Goal: Task Accomplishment & Management: Complete application form

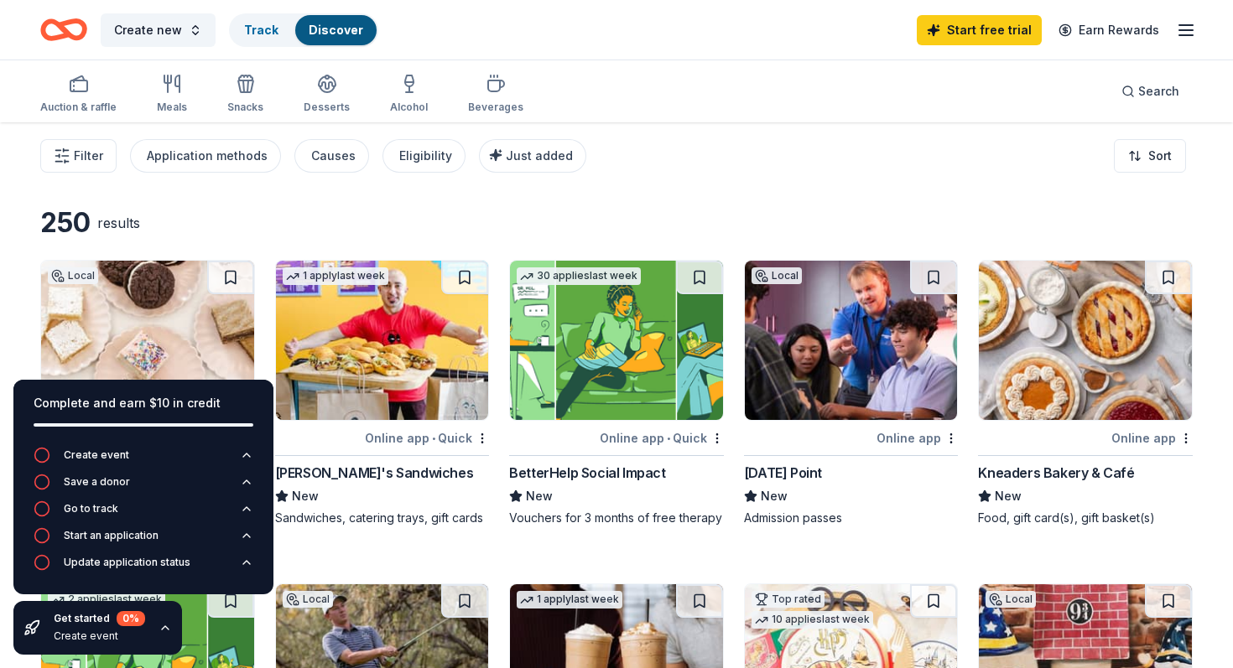
click at [1193, 30] on line "button" at bounding box center [1185, 30] width 13 height 0
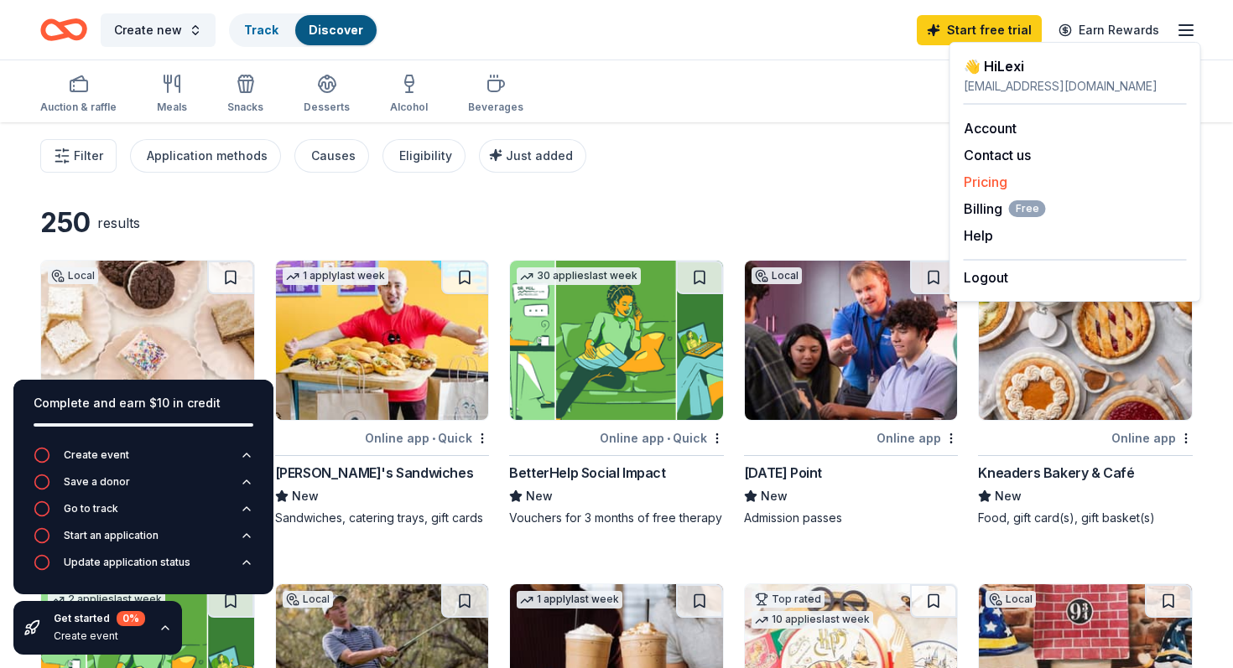
click at [976, 174] on link "Pricing" at bounding box center [986, 182] width 44 height 17
click at [977, 199] on span "Billing Free" at bounding box center [1005, 209] width 82 height 20
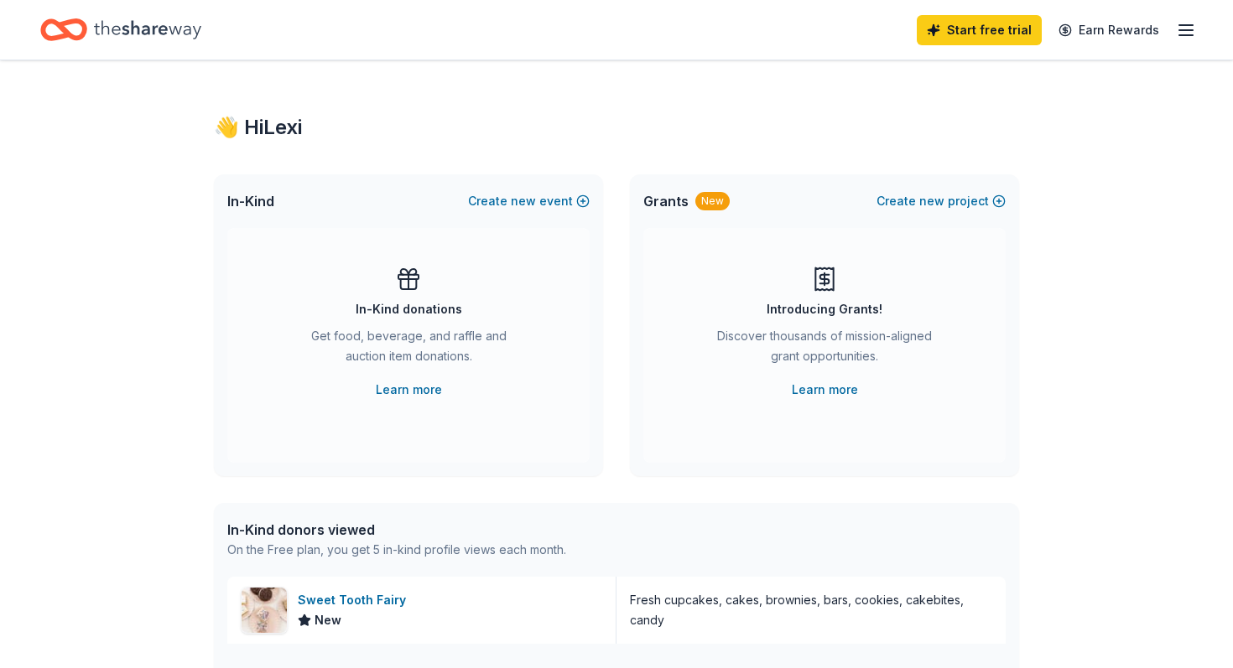
click at [1196, 29] on icon "button" at bounding box center [1186, 30] width 20 height 20
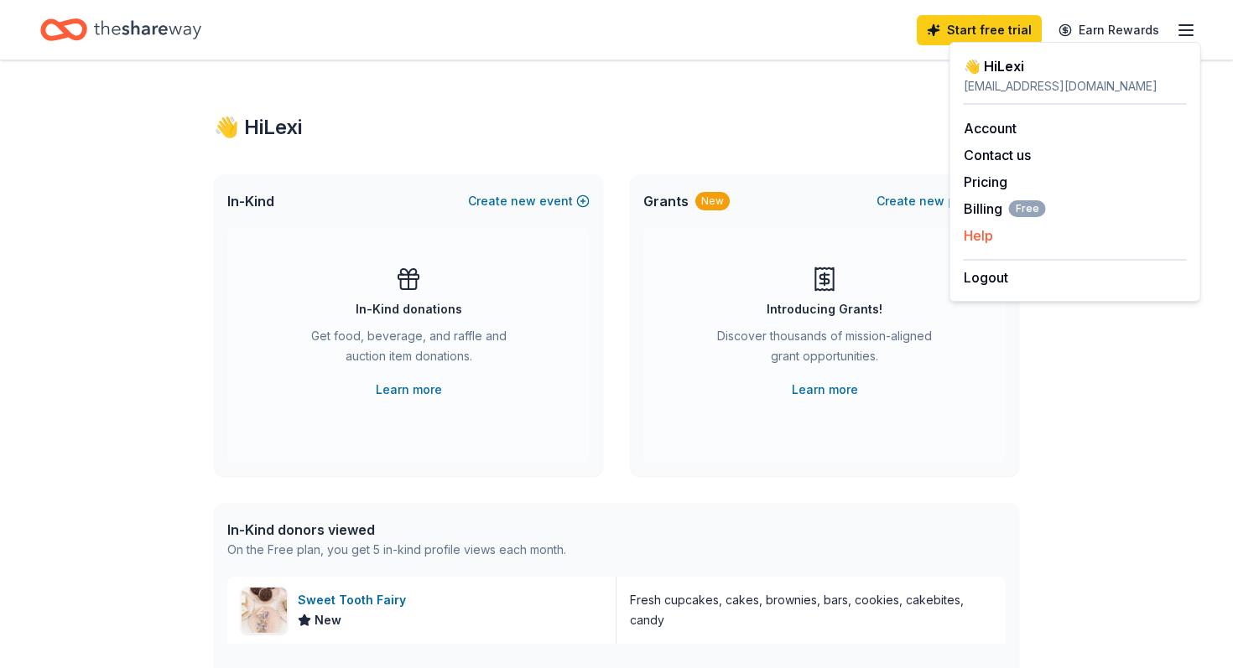
click at [973, 226] on button "Help" at bounding box center [978, 236] width 29 height 20
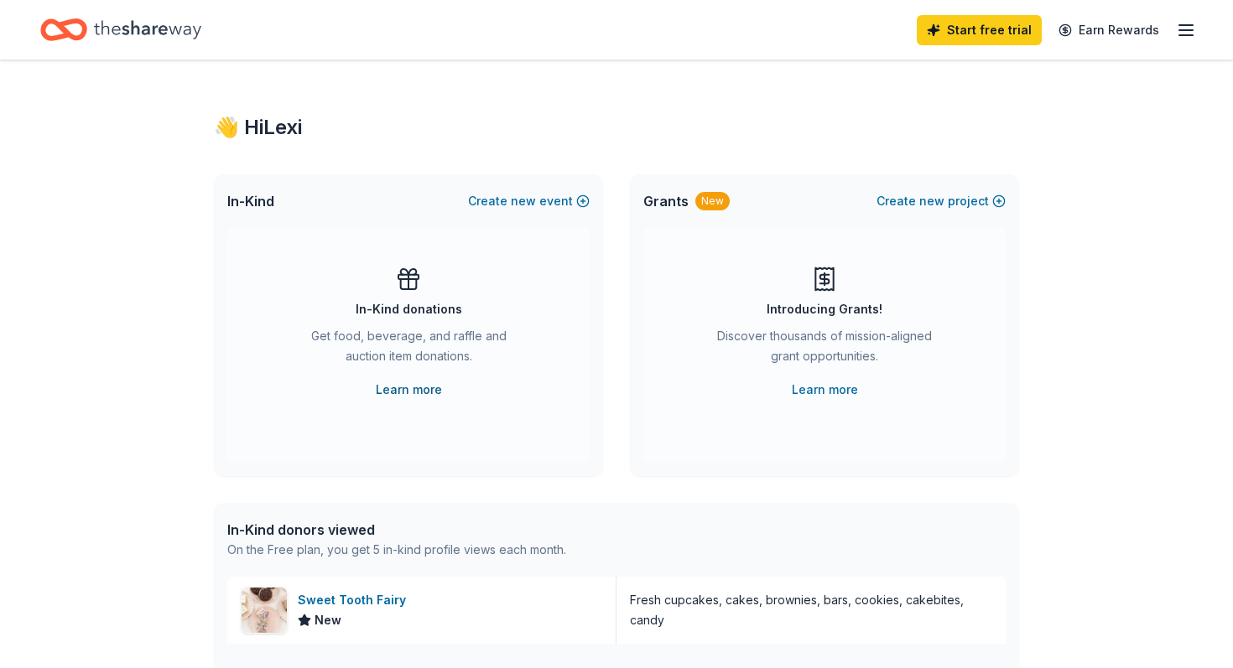
click at [396, 380] on link "Learn more" at bounding box center [409, 390] width 66 height 20
click at [1187, 20] on icon "button" at bounding box center [1186, 30] width 20 height 20
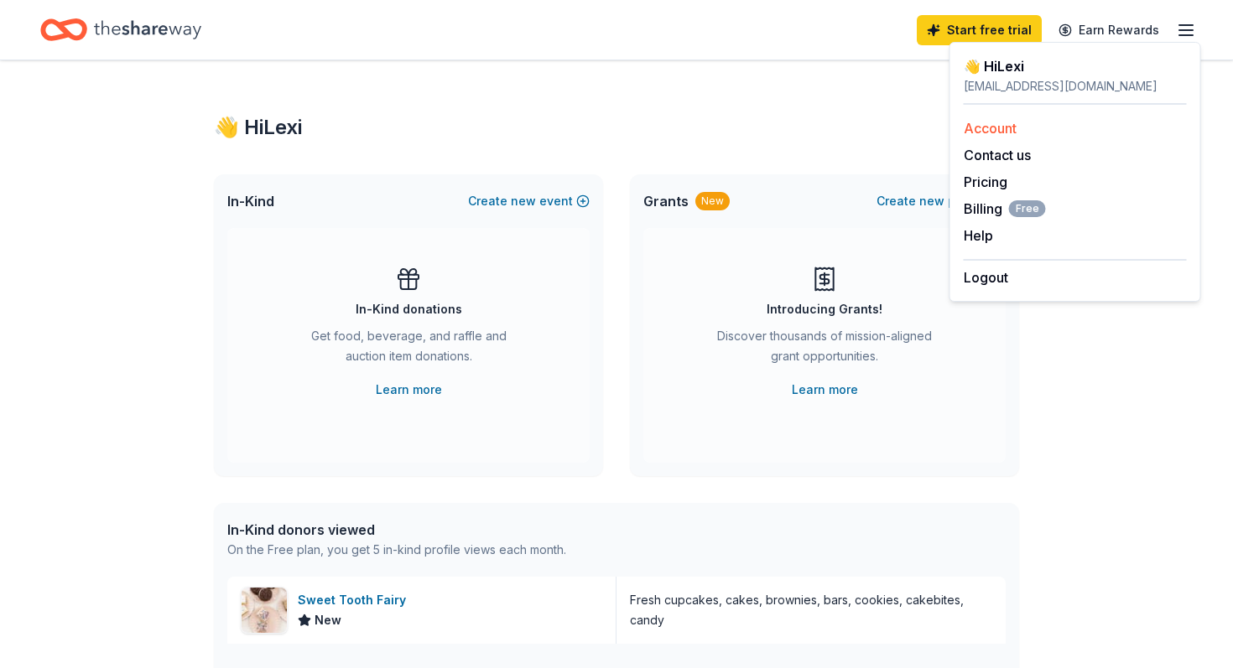
click at [979, 120] on link "Account" at bounding box center [990, 128] width 53 height 17
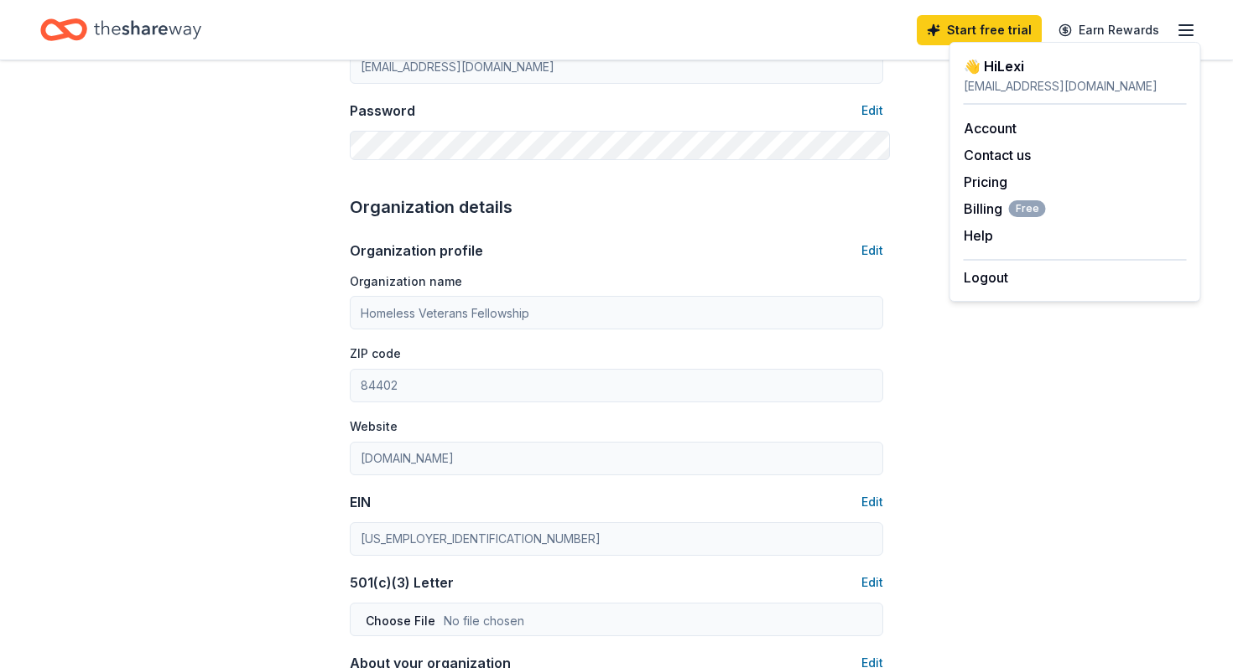
scroll to position [366, 0]
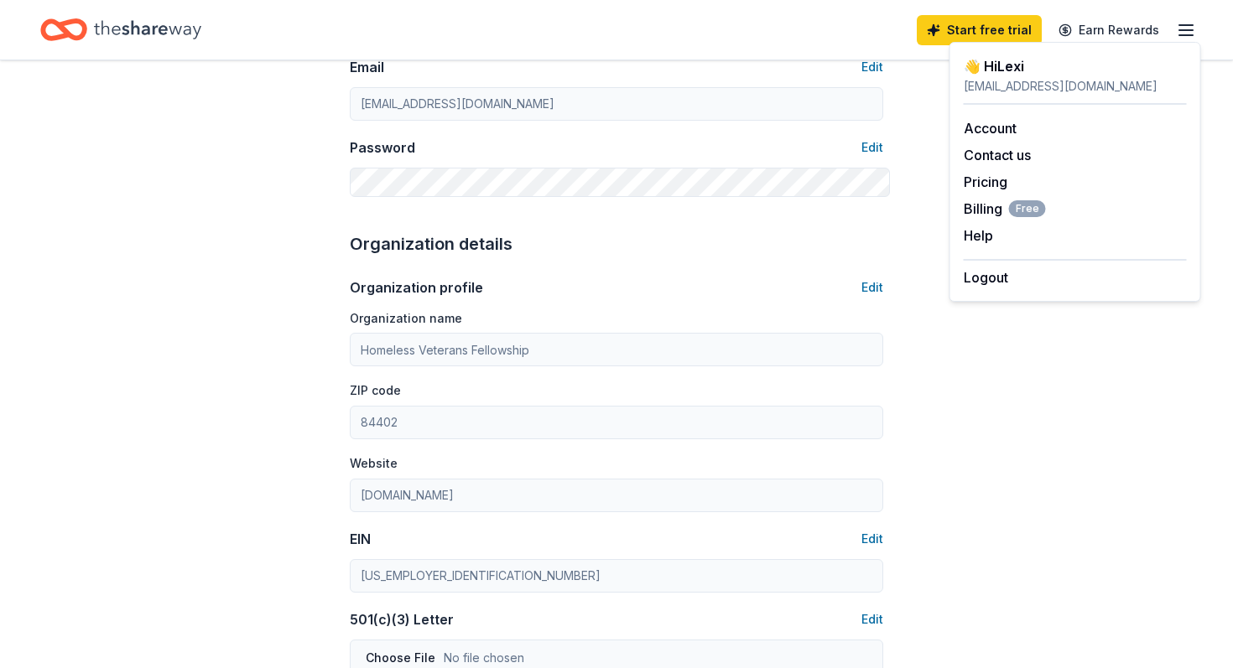
click at [194, 115] on div "Account About me Profile Edit First name Lexi Last name Silva Role Phone number…" at bounding box center [616, 442] width 1233 height 1495
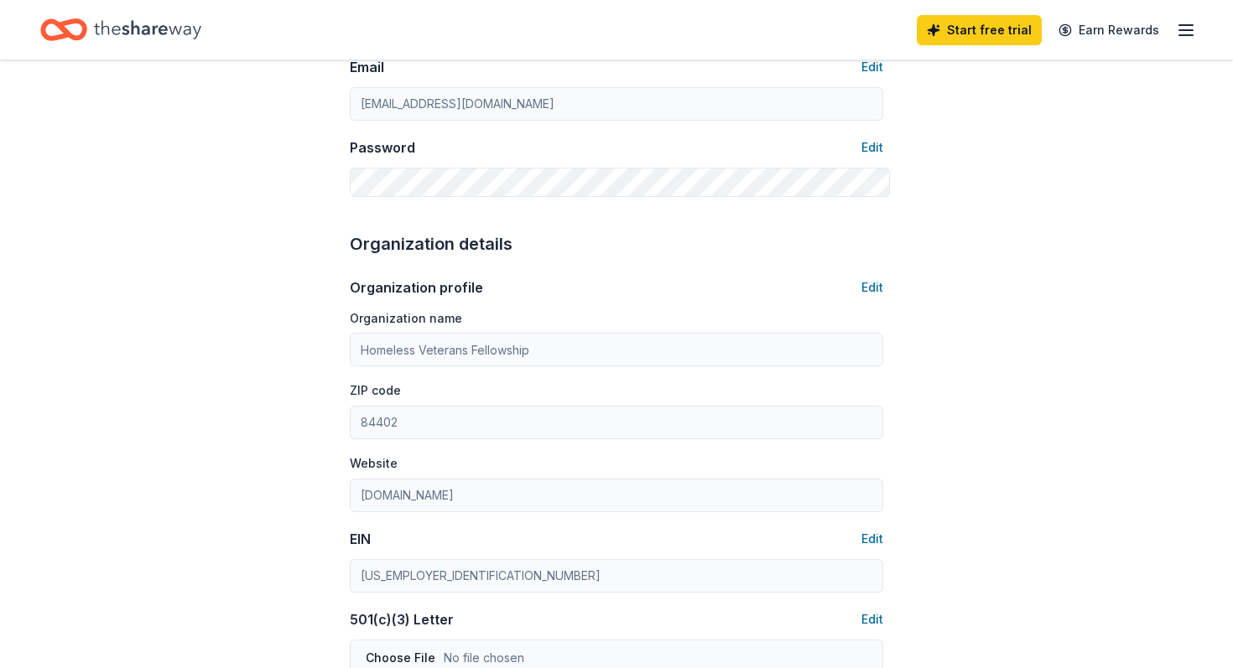
click at [107, 23] on icon "Home" at bounding box center [147, 30] width 107 height 34
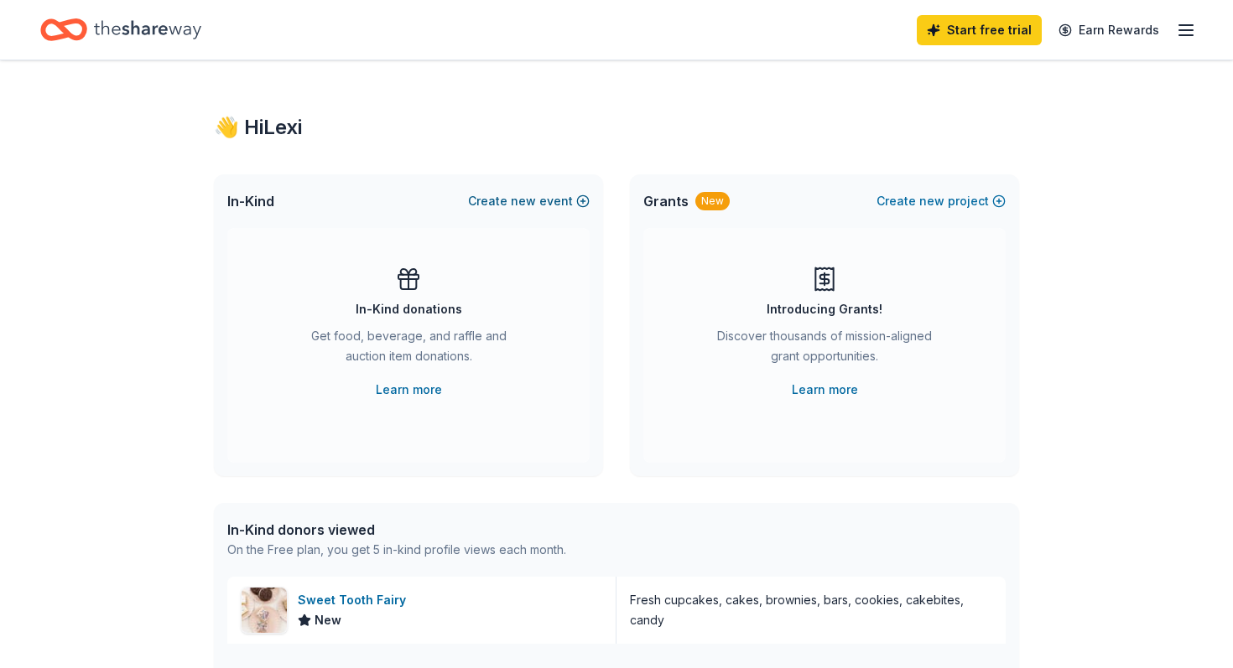
click at [528, 191] on span "new" at bounding box center [523, 201] width 25 height 20
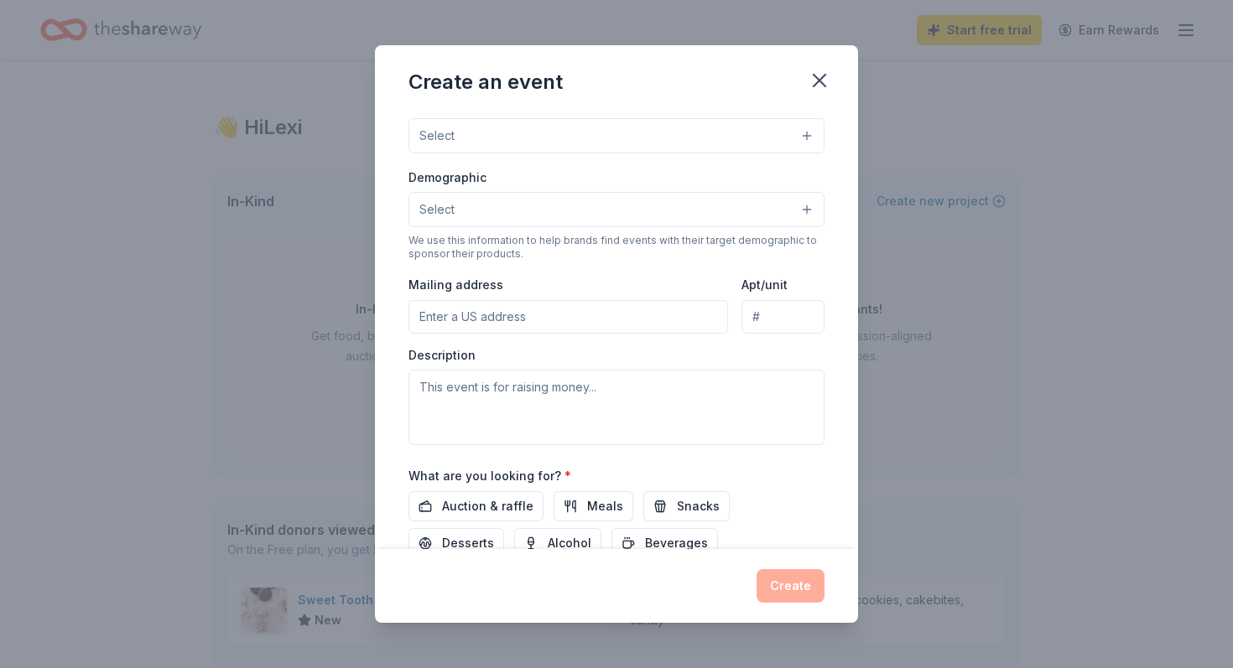
scroll to position [245, 0]
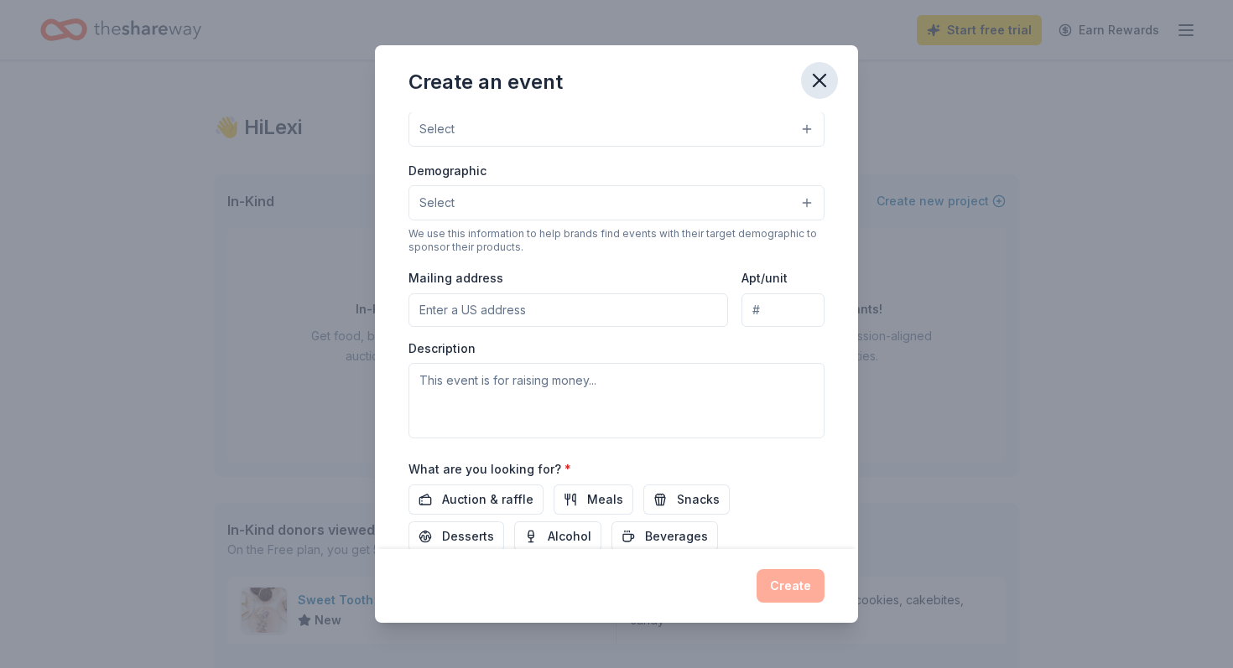
click at [808, 74] on icon "button" at bounding box center [819, 80] width 23 height 23
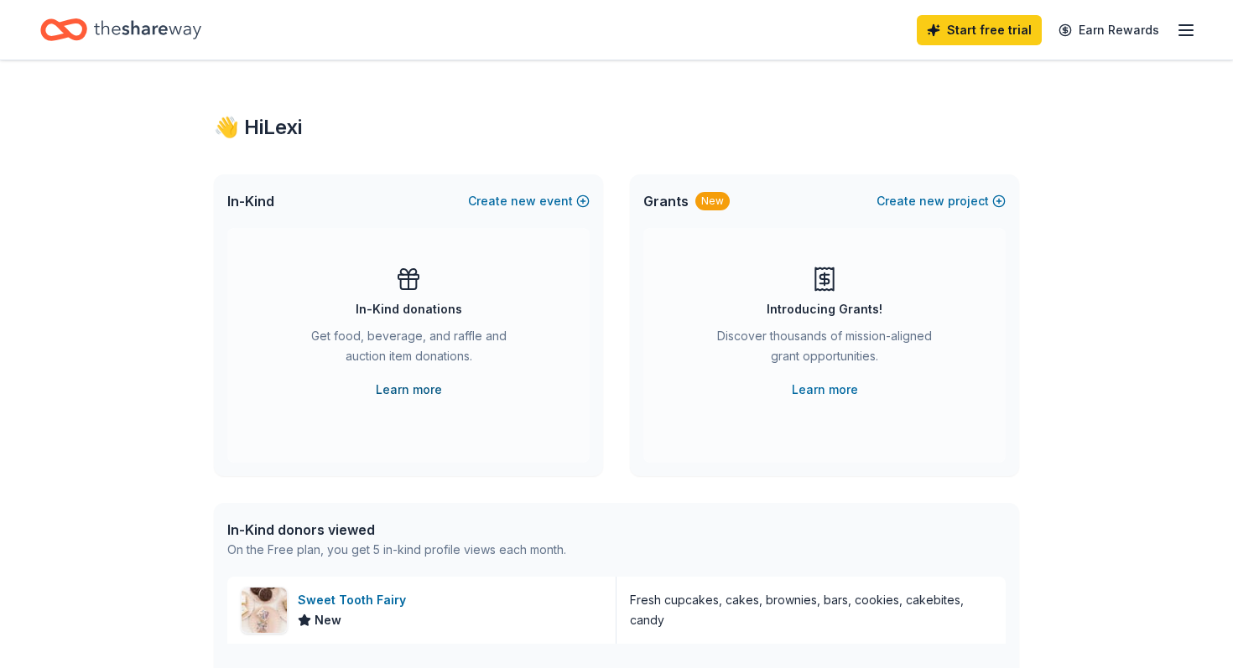
click at [406, 380] on link "Learn more" at bounding box center [409, 390] width 66 height 20
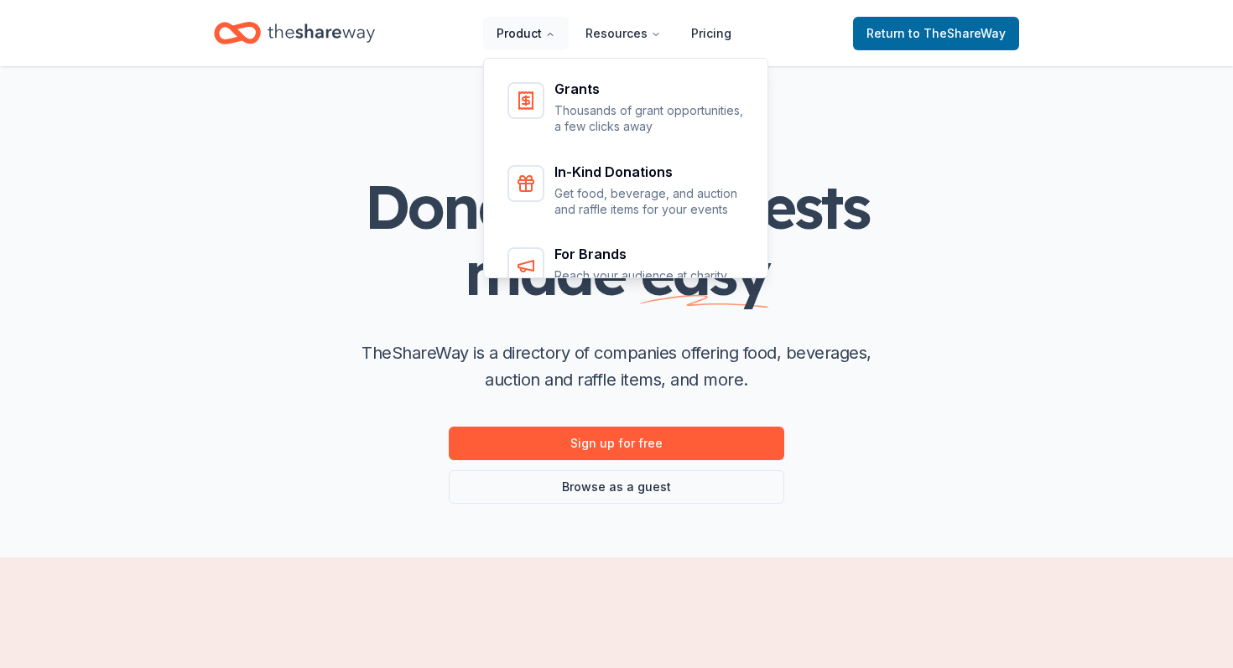
click at [553, 33] on icon "Main" at bounding box center [550, 34] width 5 height 3
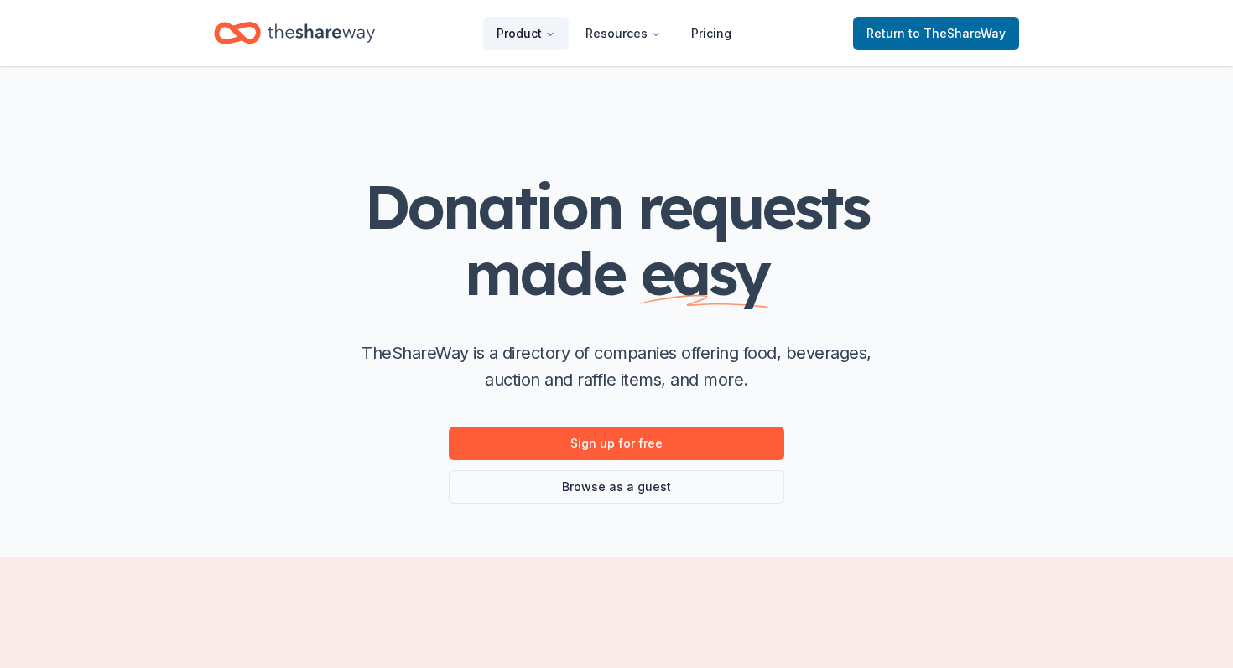
click at [553, 33] on icon "Main" at bounding box center [550, 34] width 5 height 3
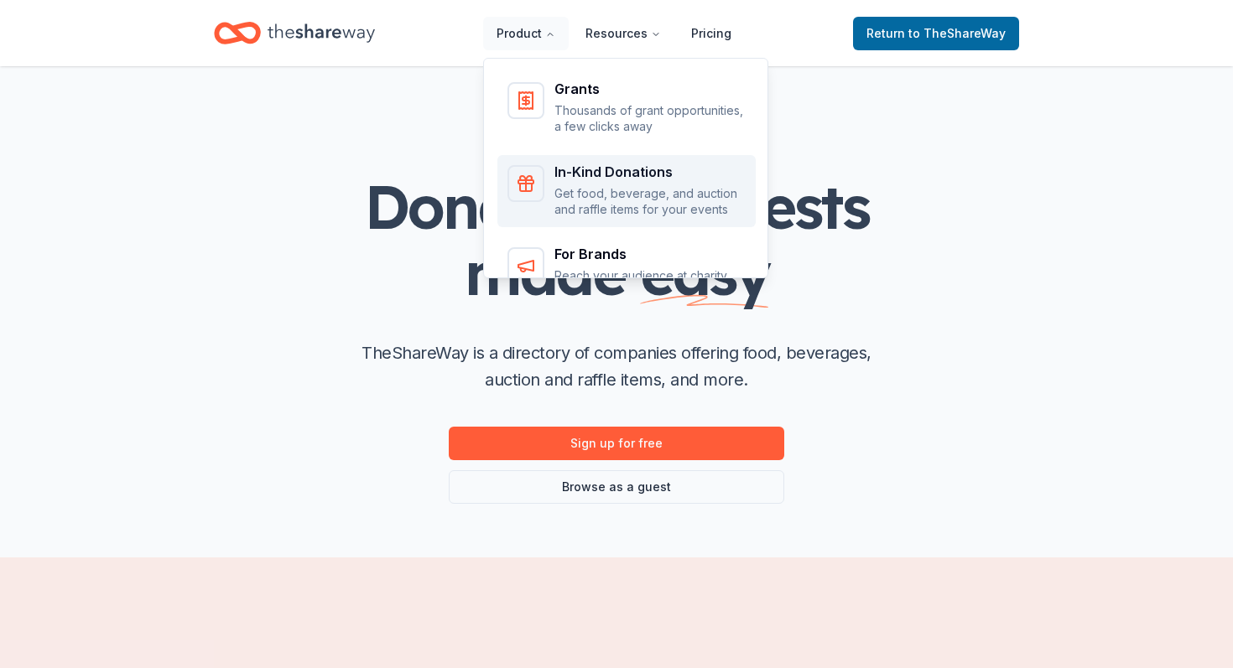
click at [570, 165] on div "In-Kind Donations" at bounding box center [649, 171] width 191 height 13
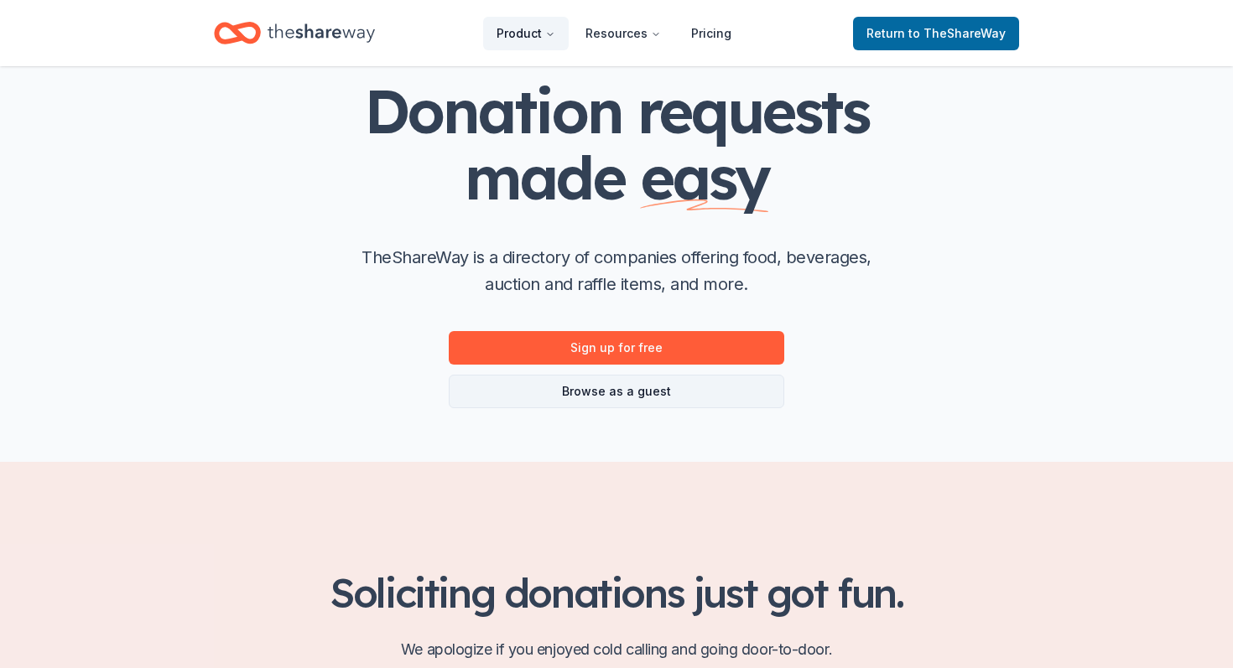
scroll to position [128, 0]
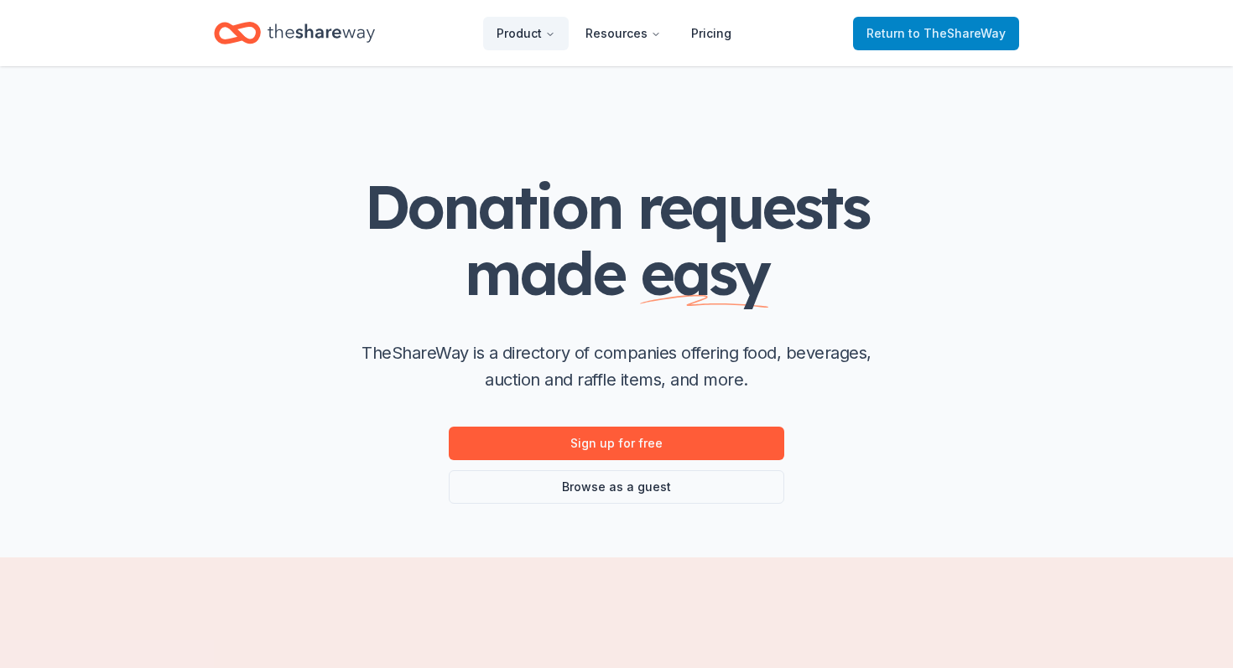
click at [943, 28] on span "to TheShareWay" at bounding box center [956, 33] width 97 height 14
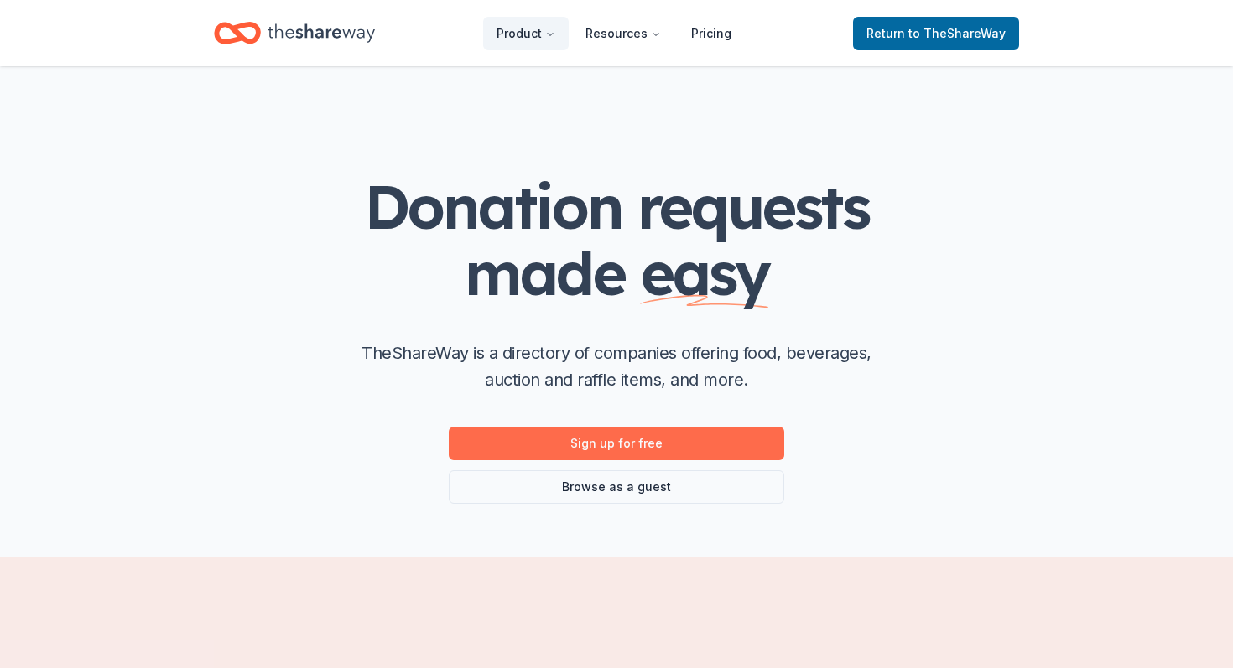
click at [605, 427] on link "Sign up for free" at bounding box center [616, 444] width 335 height 34
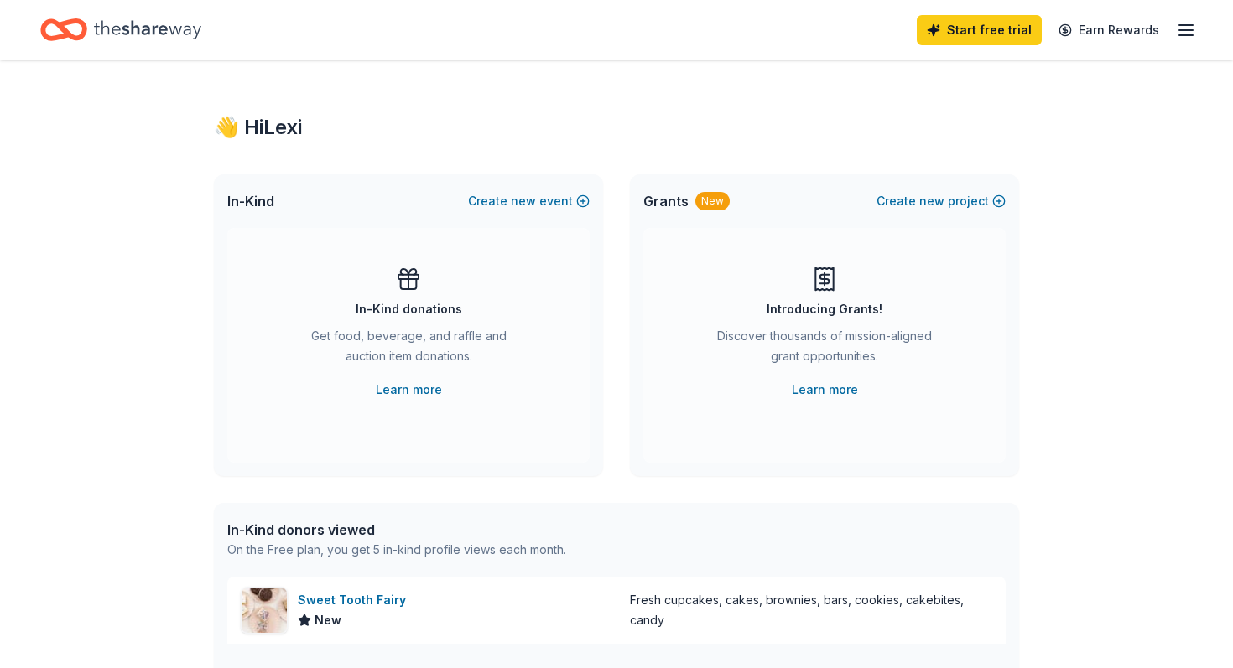
click at [135, 255] on div "👋 Hi [PERSON_NAME] In-Kind Create new event In-Kind donations Get food, beverag…" at bounding box center [616, 645] width 1233 height 1171
click at [406, 299] on div "In-Kind donations" at bounding box center [409, 309] width 107 height 20
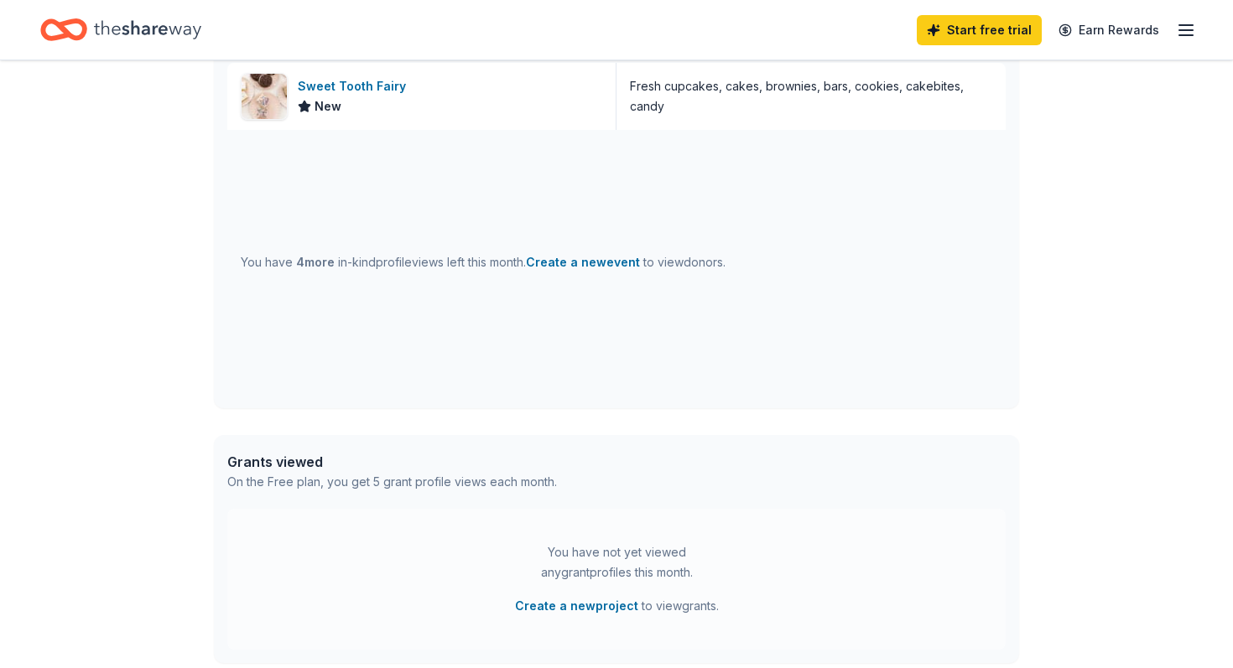
scroll to position [519, 0]
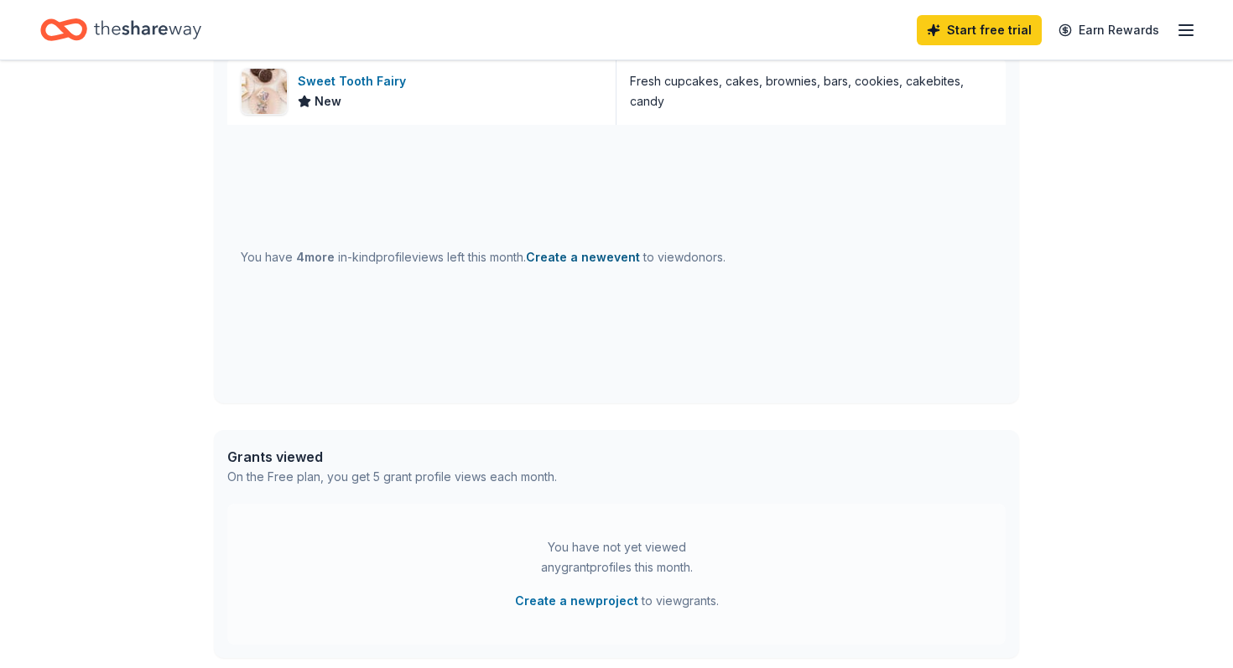
click at [530, 247] on button "Create a new event" at bounding box center [583, 257] width 114 height 20
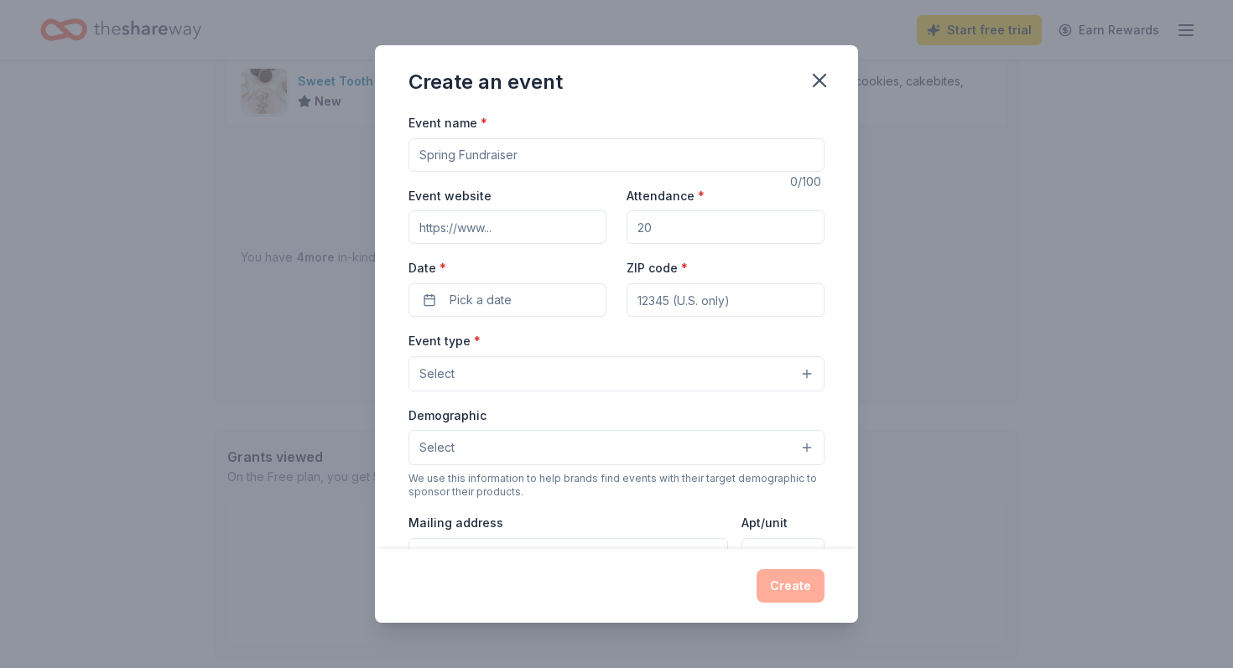
click at [495, 144] on input "Event name *" at bounding box center [616, 155] width 416 height 34
type input "Silent Auction"
type input "2"
type input "1000"
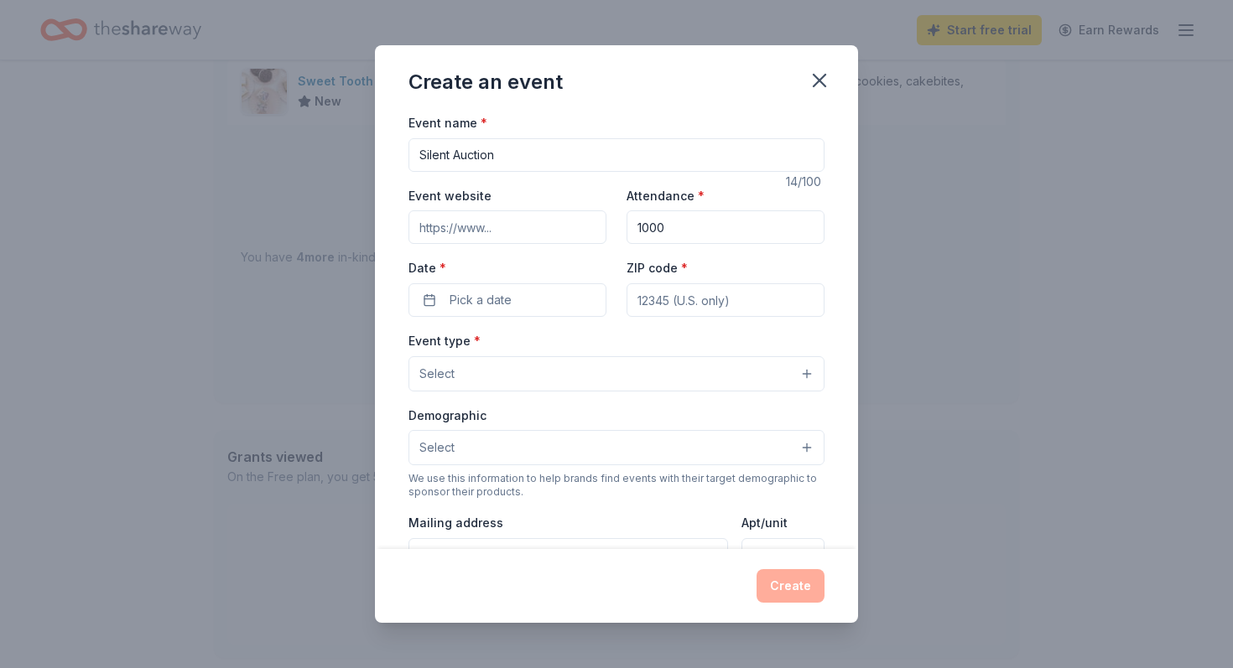
click at [497, 285] on div "Event name * Silent Auction 14 /100 Event website Attendance * 1000 Date * Pick…" at bounding box center [616, 499] width 416 height 775
click at [491, 290] on span "Pick a date" at bounding box center [481, 300] width 62 height 20
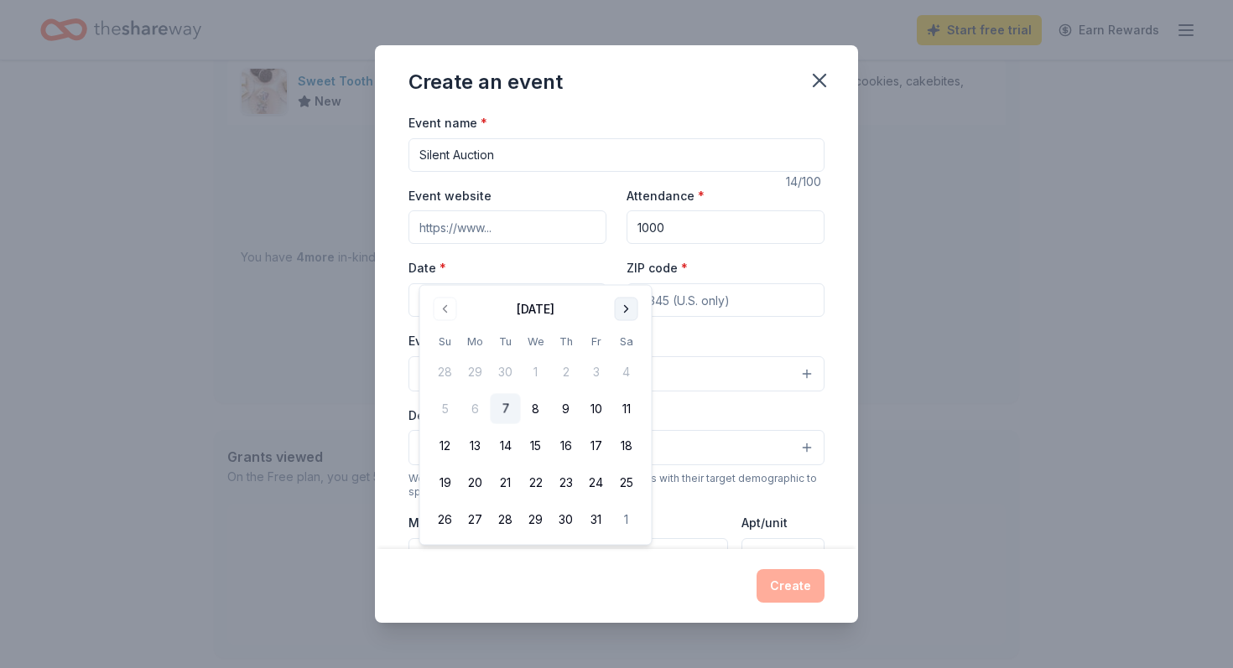
click at [615, 304] on button "Go to next month" at bounding box center [626, 309] width 23 height 23
click at [496, 394] on button "4" at bounding box center [506, 409] width 30 height 30
click at [660, 283] on input "ZIP code *" at bounding box center [725, 300] width 198 height 34
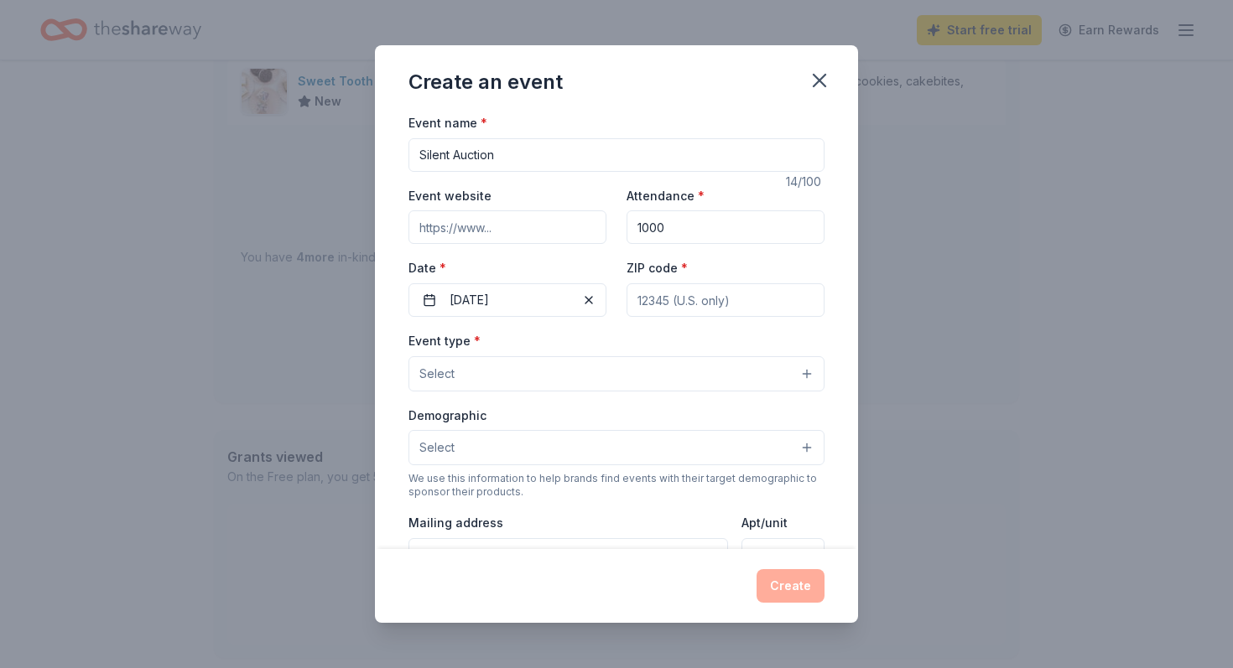
type input "84101"
type input "[STREET_ADDRESS]"
click at [509, 356] on button "Select" at bounding box center [616, 373] width 416 height 35
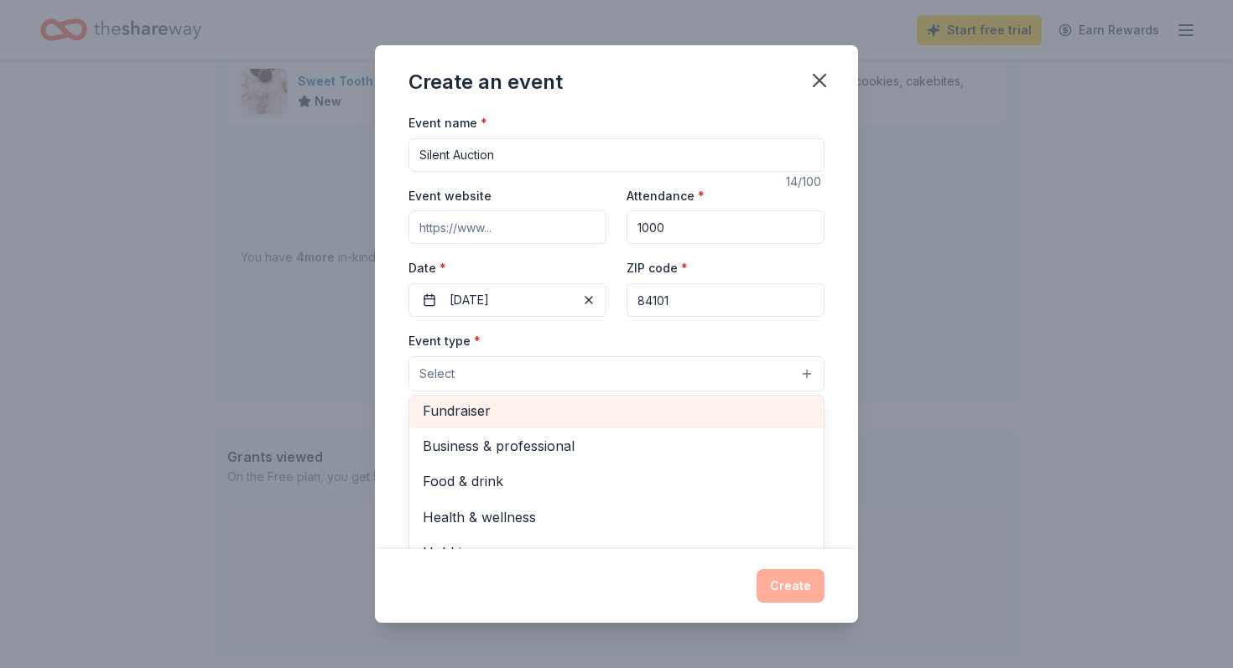
scroll to position [0, 0]
click at [492, 406] on span "Fundraiser" at bounding box center [616, 417] width 387 height 22
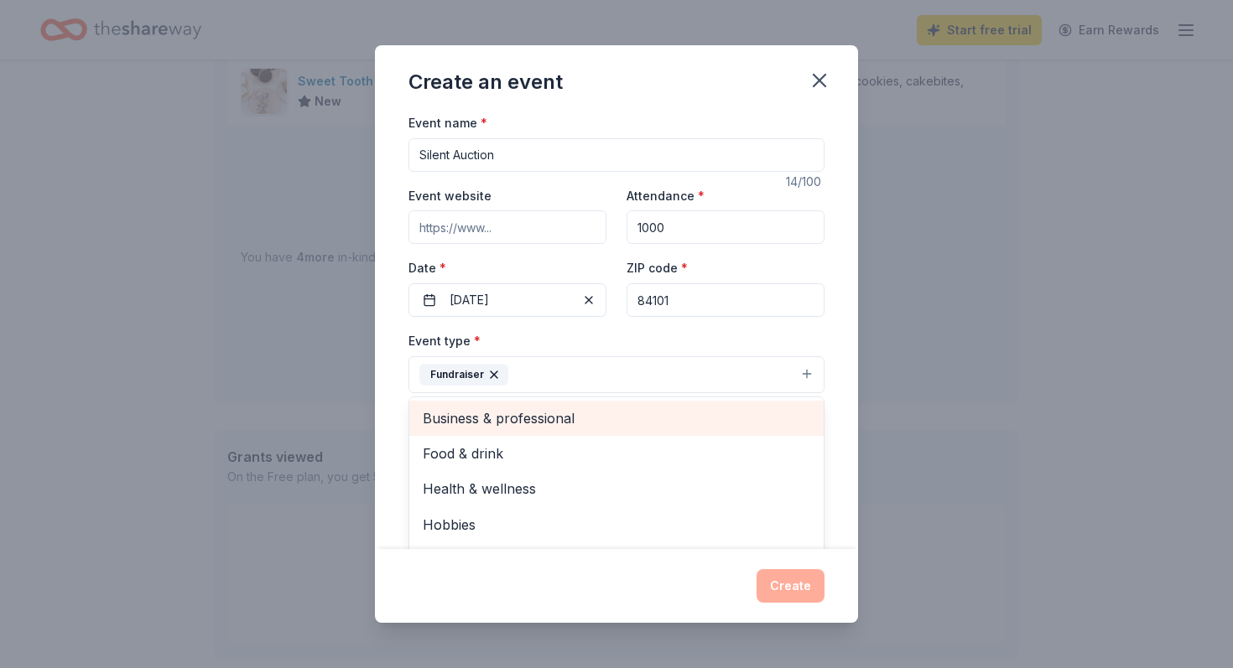
click at [489, 408] on span "Business & professional" at bounding box center [616, 419] width 387 height 22
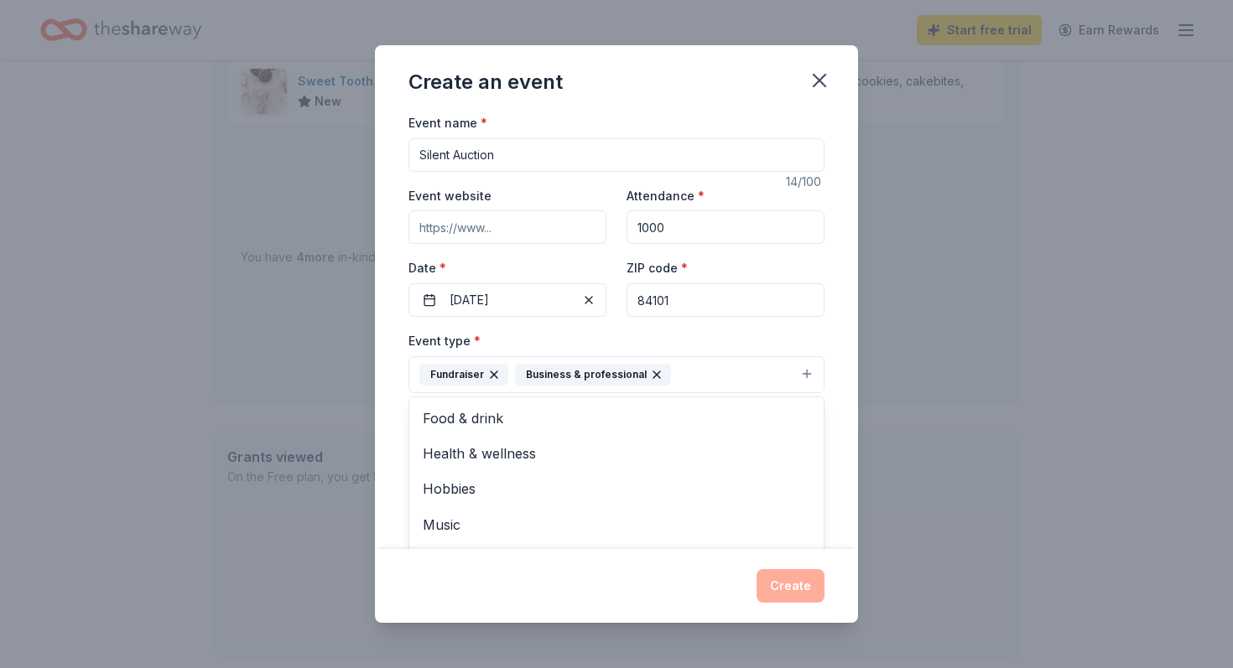
click at [426, 373] on div "Event name * Silent Auction 14 /100 Event website Attendance * 1000 Date * [DAT…" at bounding box center [616, 330] width 483 height 437
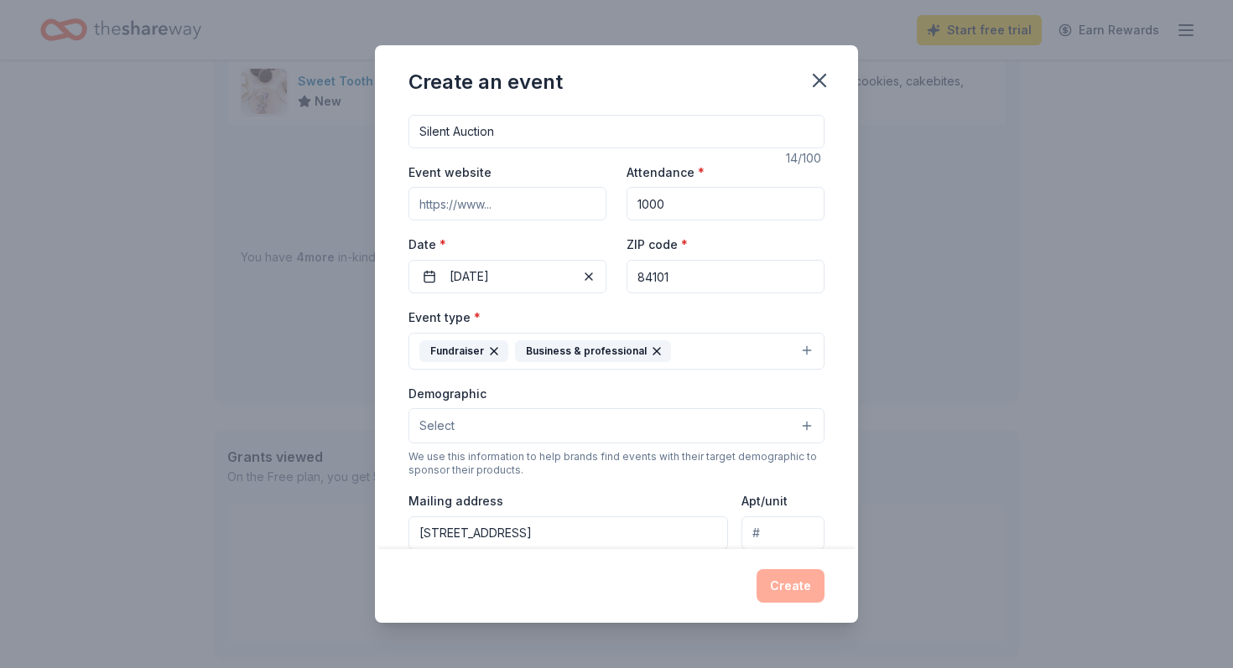
scroll to position [33, 0]
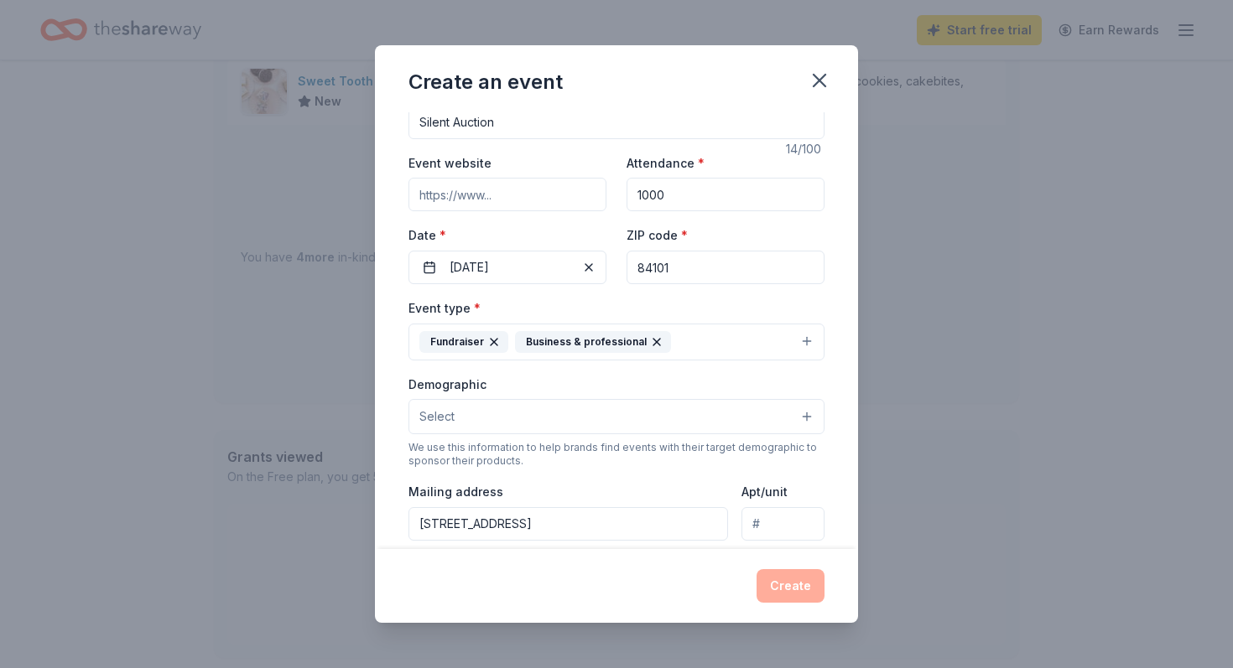
click at [455, 407] on span "Select" at bounding box center [436, 417] width 35 height 20
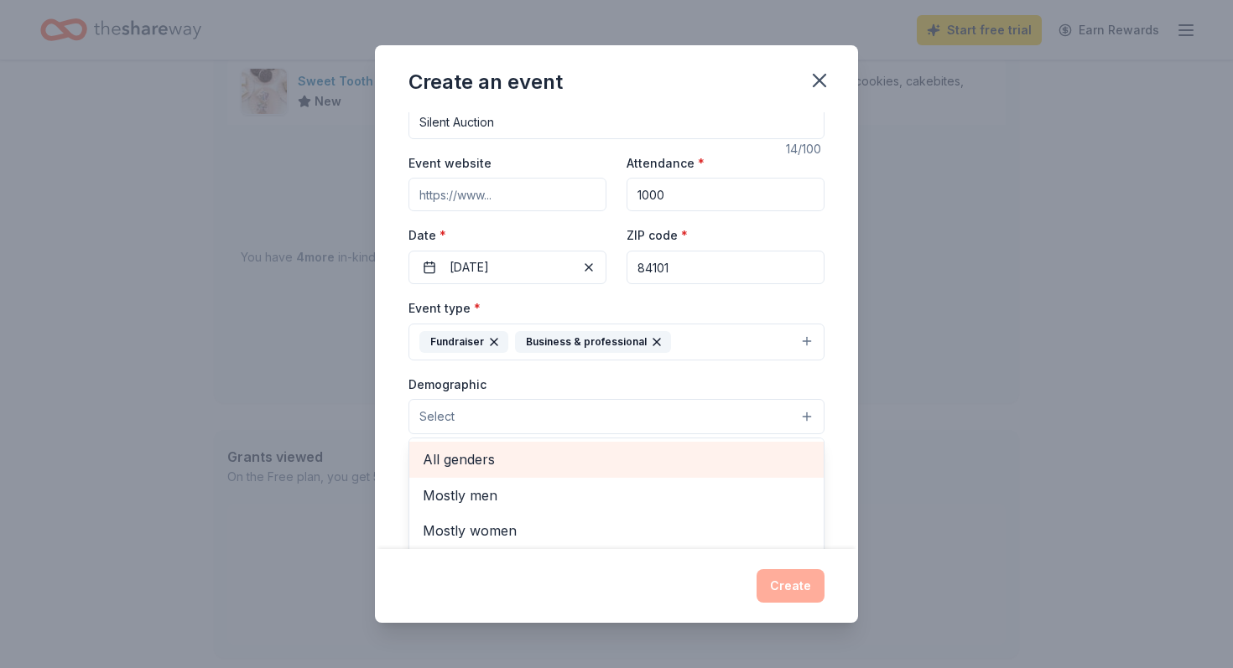
click at [481, 449] on span "All genders" at bounding box center [616, 460] width 387 height 22
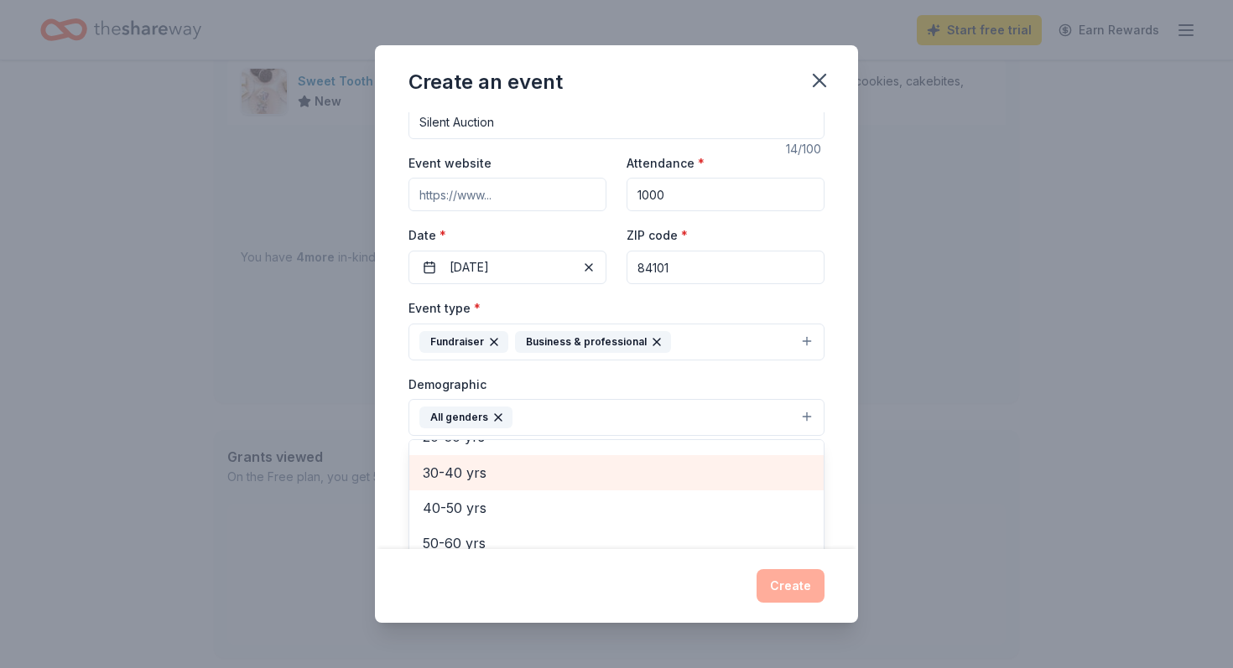
scroll to position [205, 0]
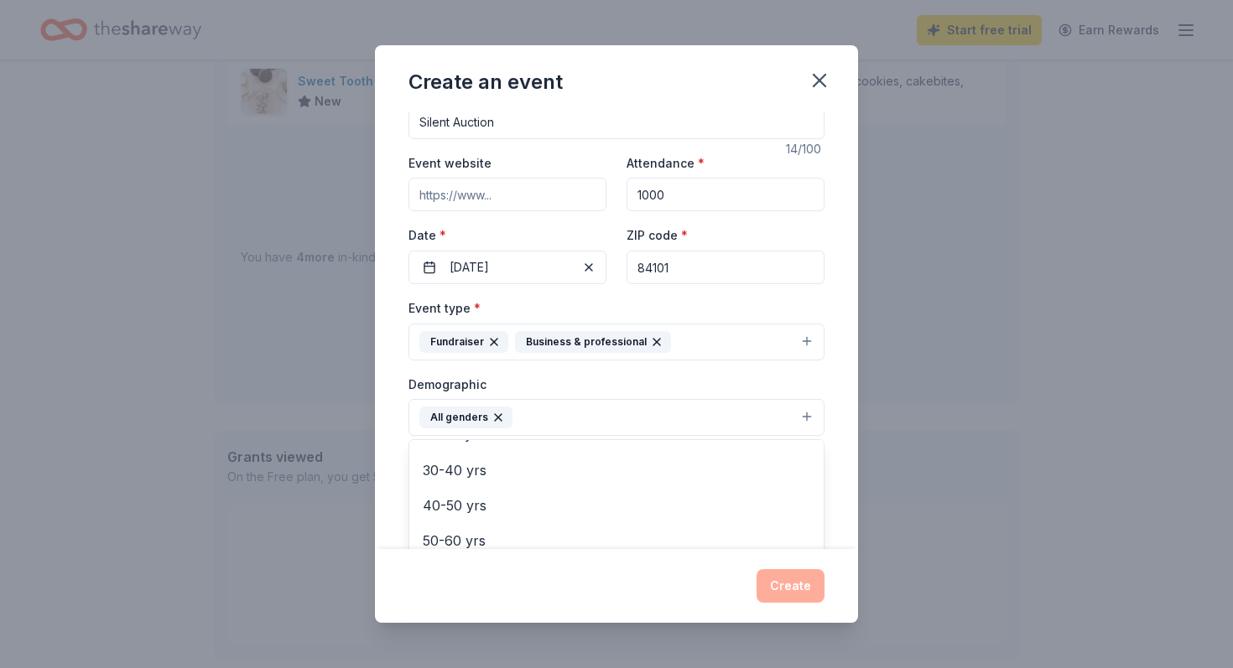
click at [423, 400] on div "Event name * Silent Auction 14 /100 Event website Attendance * 1000 Date * [DAT…" at bounding box center [616, 330] width 483 height 437
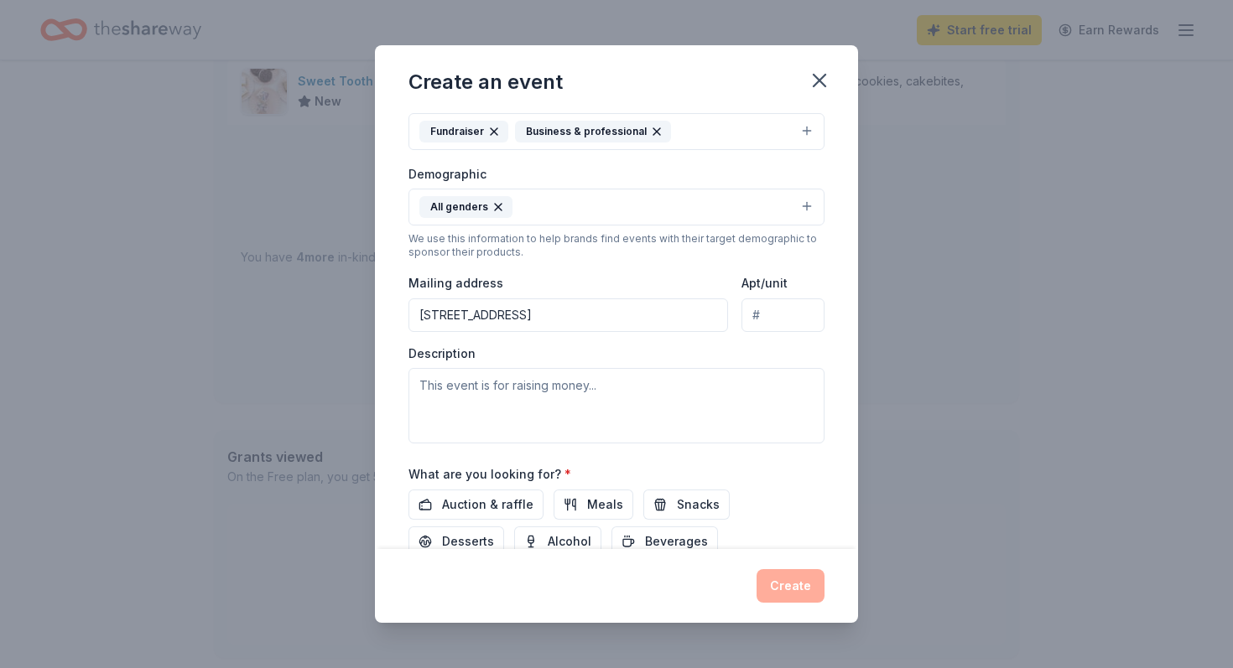
scroll to position [252, 0]
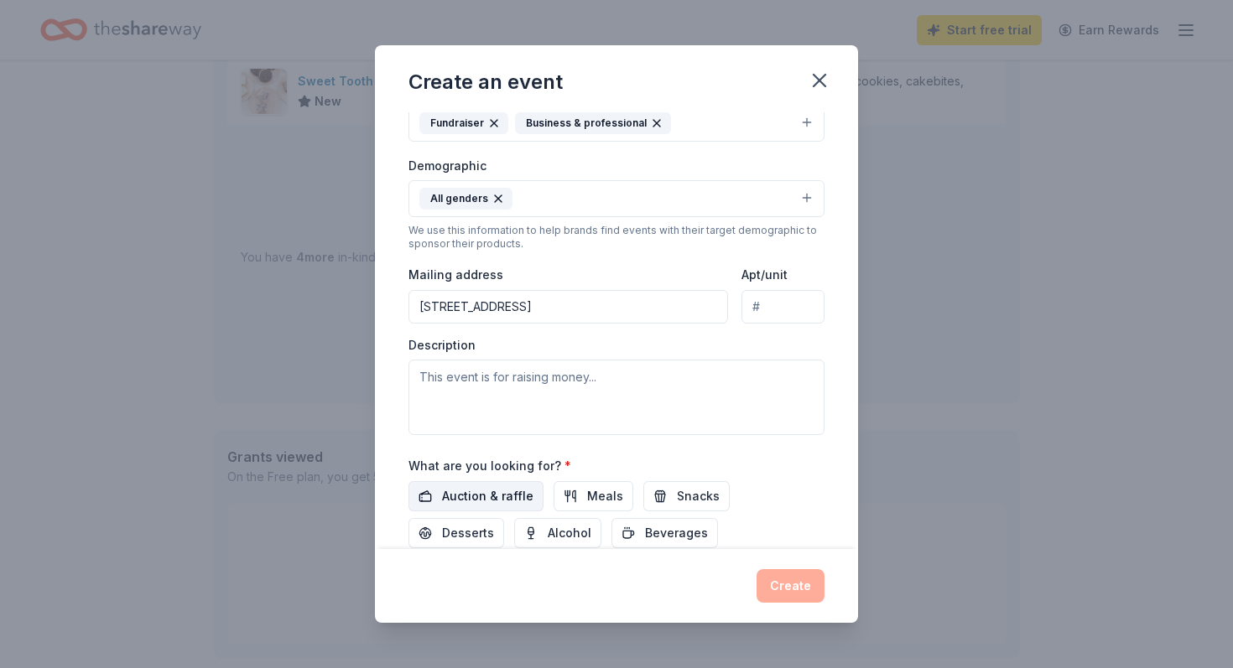
click at [472, 486] on span "Auction & raffle" at bounding box center [487, 496] width 91 height 20
click at [554, 360] on textarea at bounding box center [616, 397] width 416 height 75
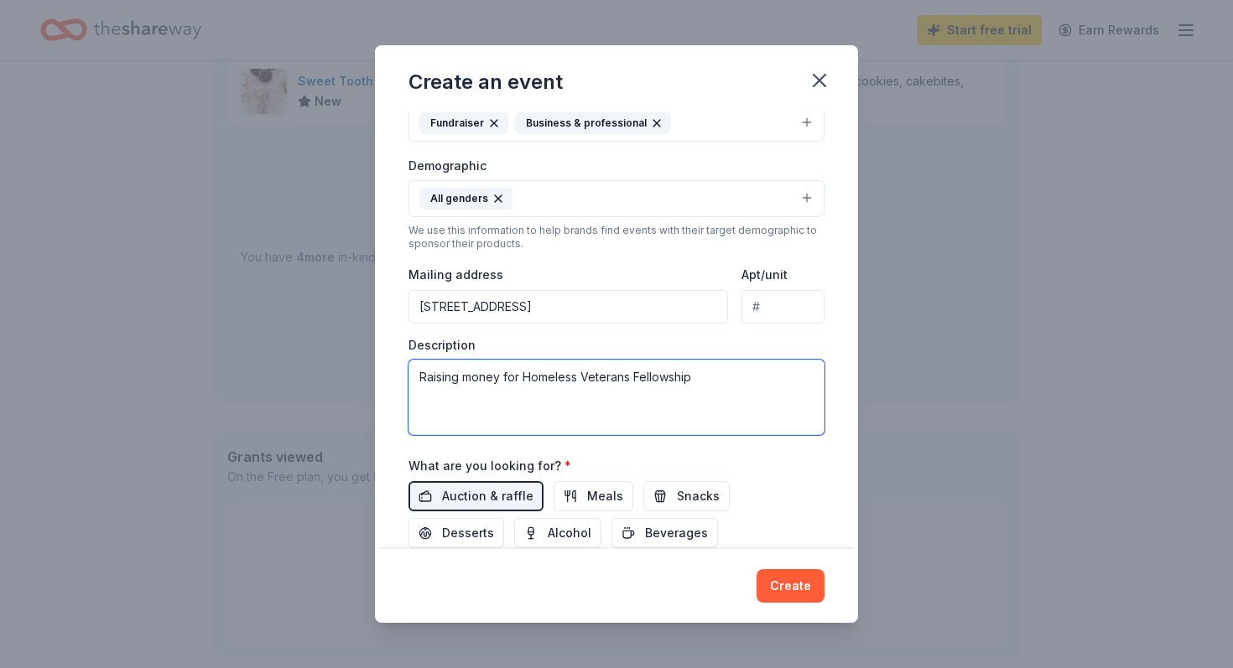
type textarea "Raising money for Homeless Veterans Fellowship"
click at [445, 569] on button "button" at bounding box center [426, 579] width 37 height 20
click at [764, 596] on button "Create" at bounding box center [790, 586] width 68 height 34
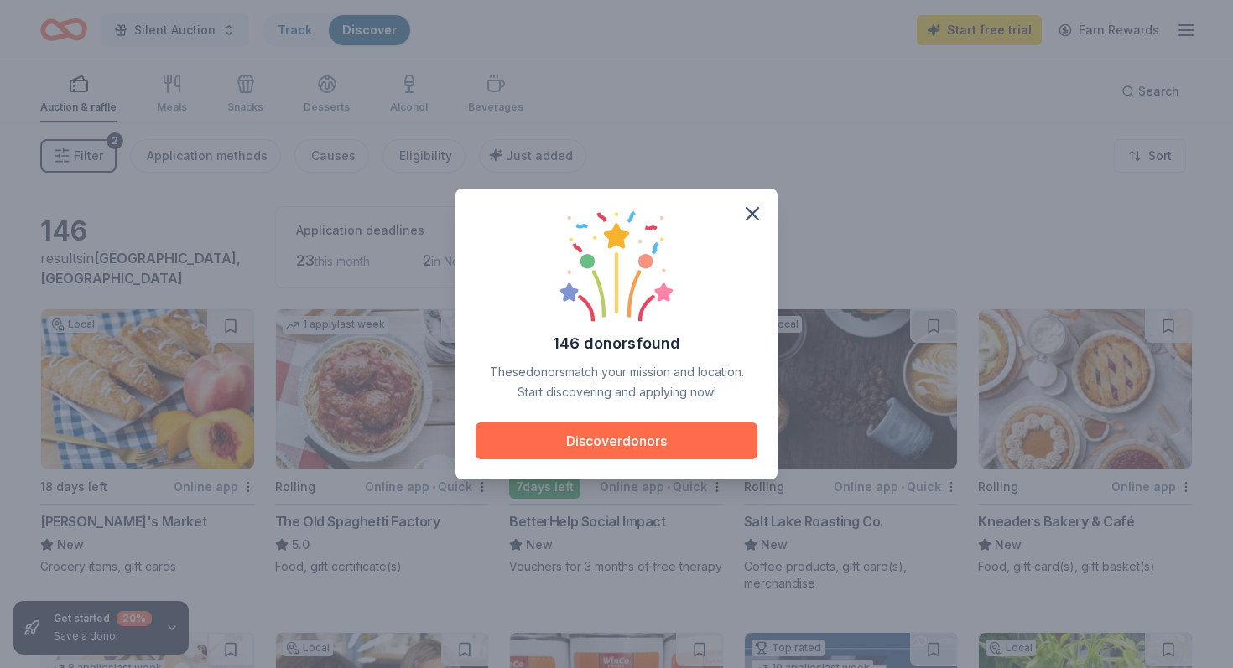
click at [586, 431] on button "Discover donors" at bounding box center [617, 441] width 282 height 37
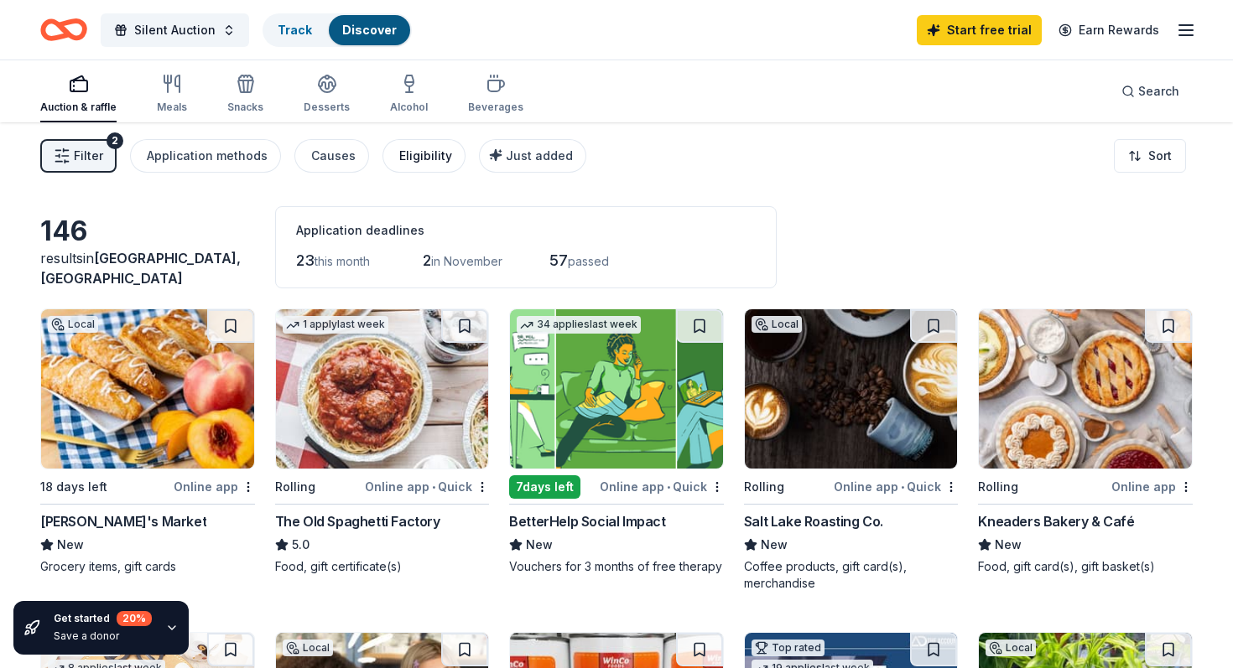
click at [399, 146] on div "Eligibility" at bounding box center [425, 156] width 53 height 20
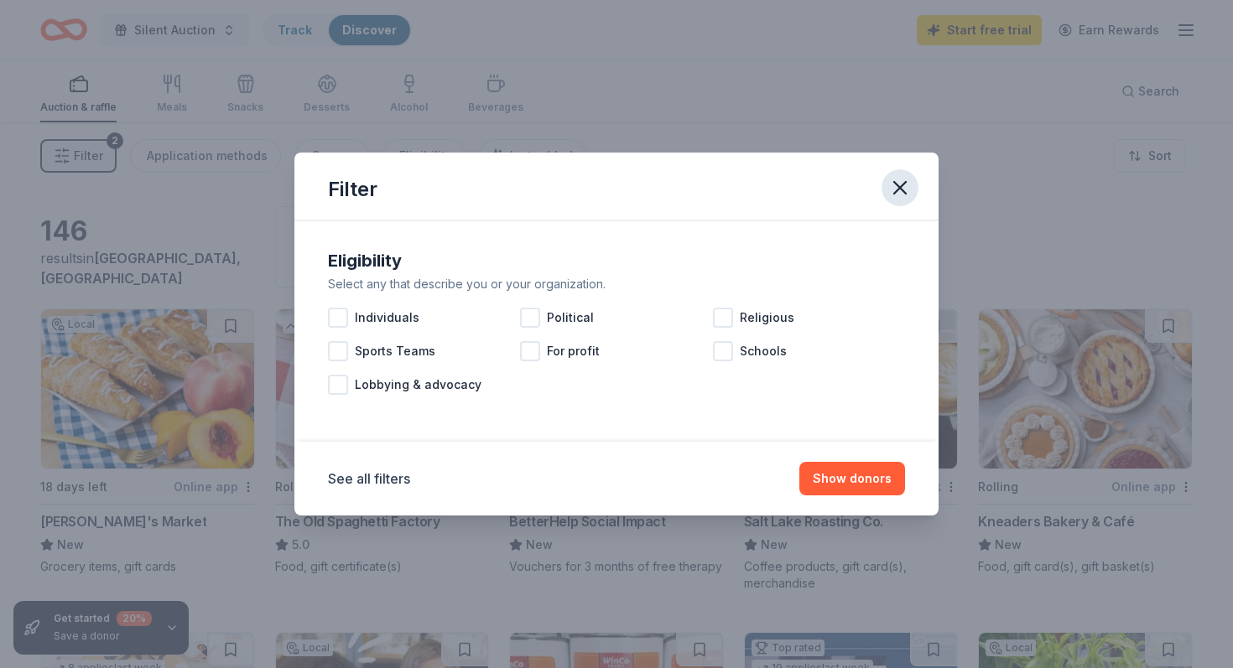
click at [888, 200] on icon "button" at bounding box center [899, 187] width 23 height 23
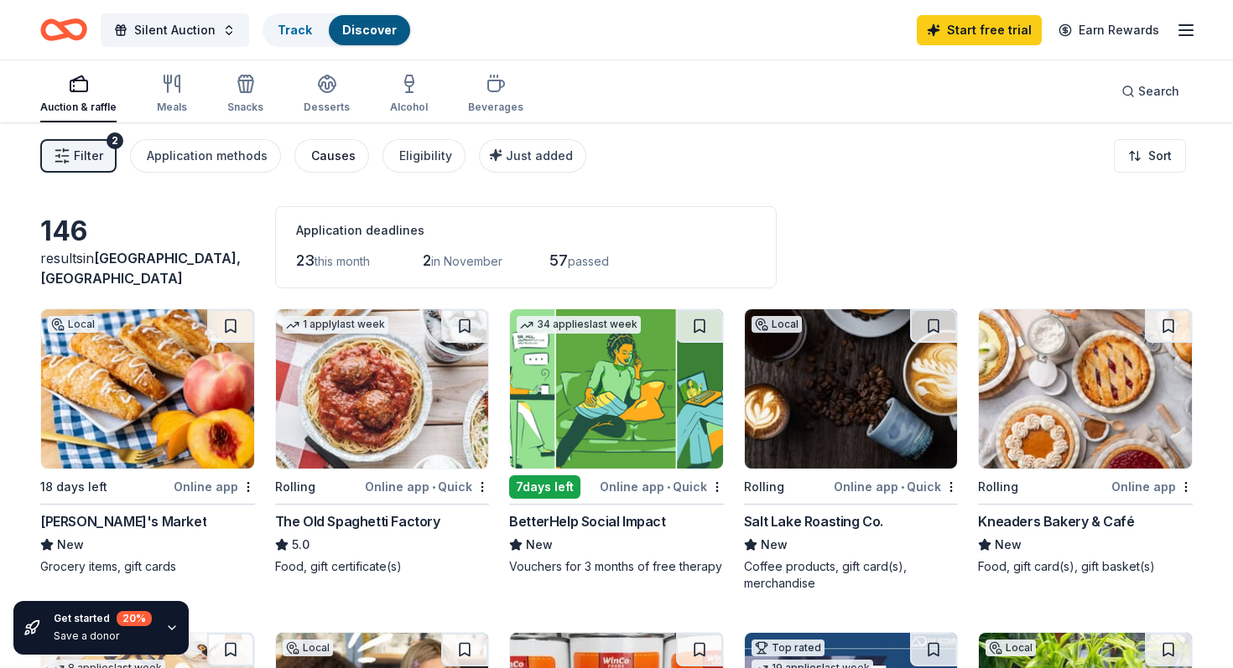
click at [311, 146] on div "Causes" at bounding box center [333, 156] width 44 height 20
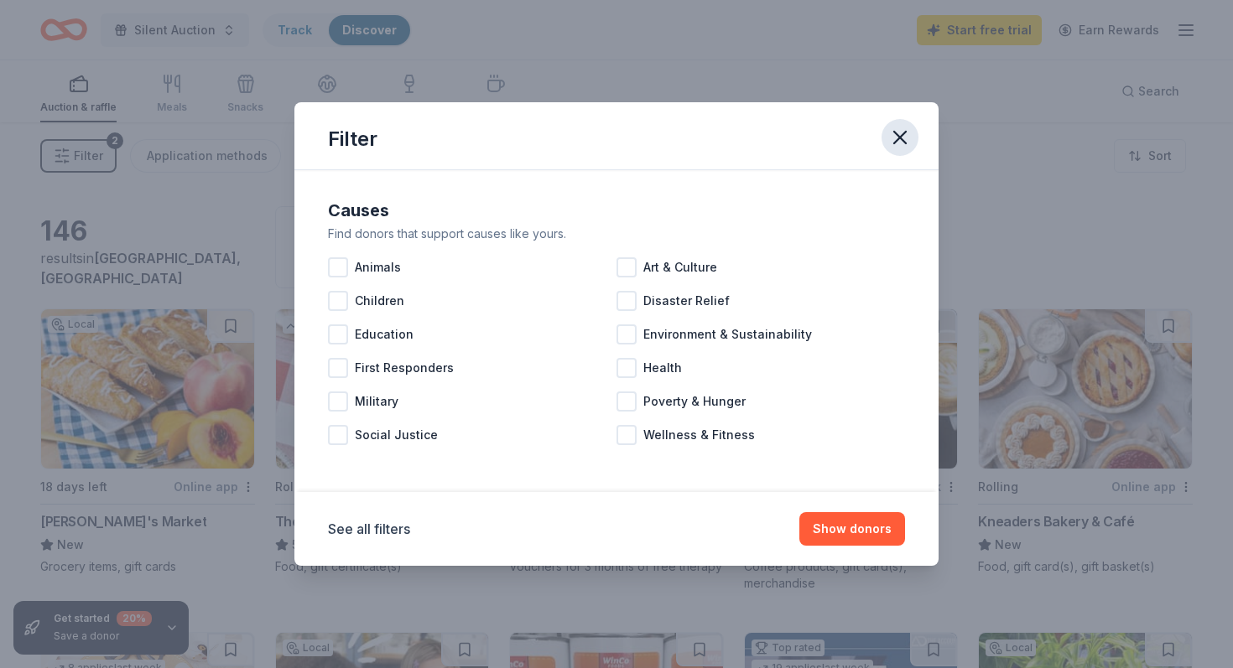
click at [888, 149] on icon "button" at bounding box center [899, 137] width 23 height 23
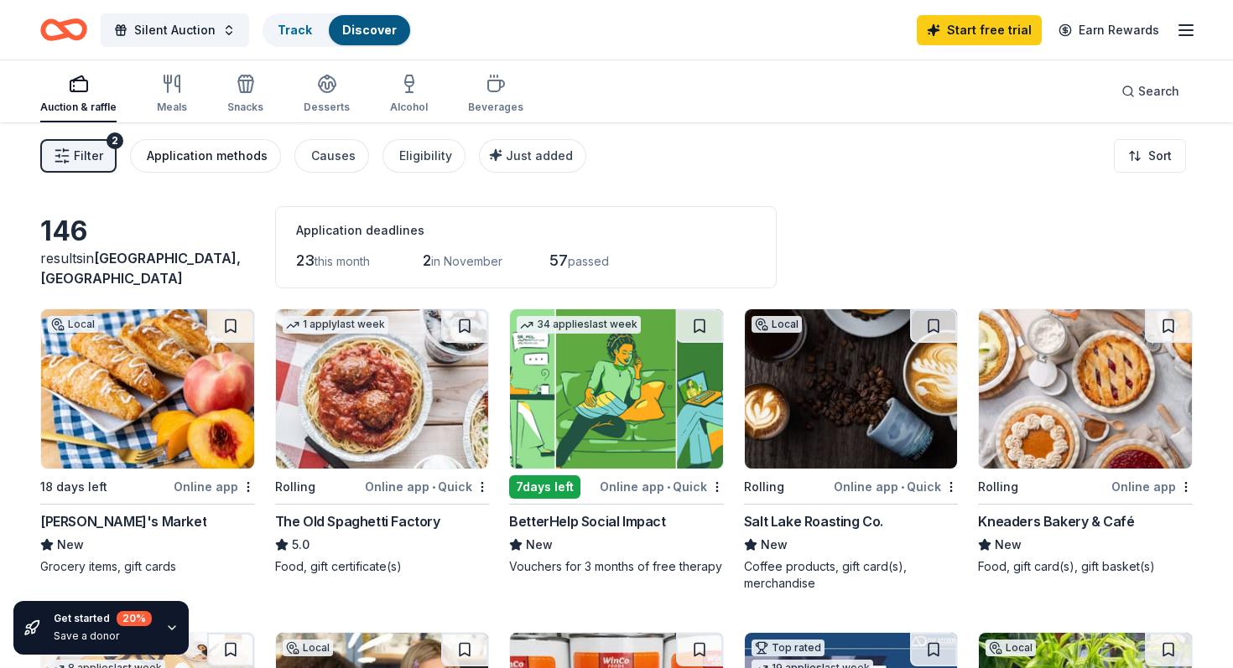
click at [184, 148] on div "Application methods" at bounding box center [207, 156] width 121 height 20
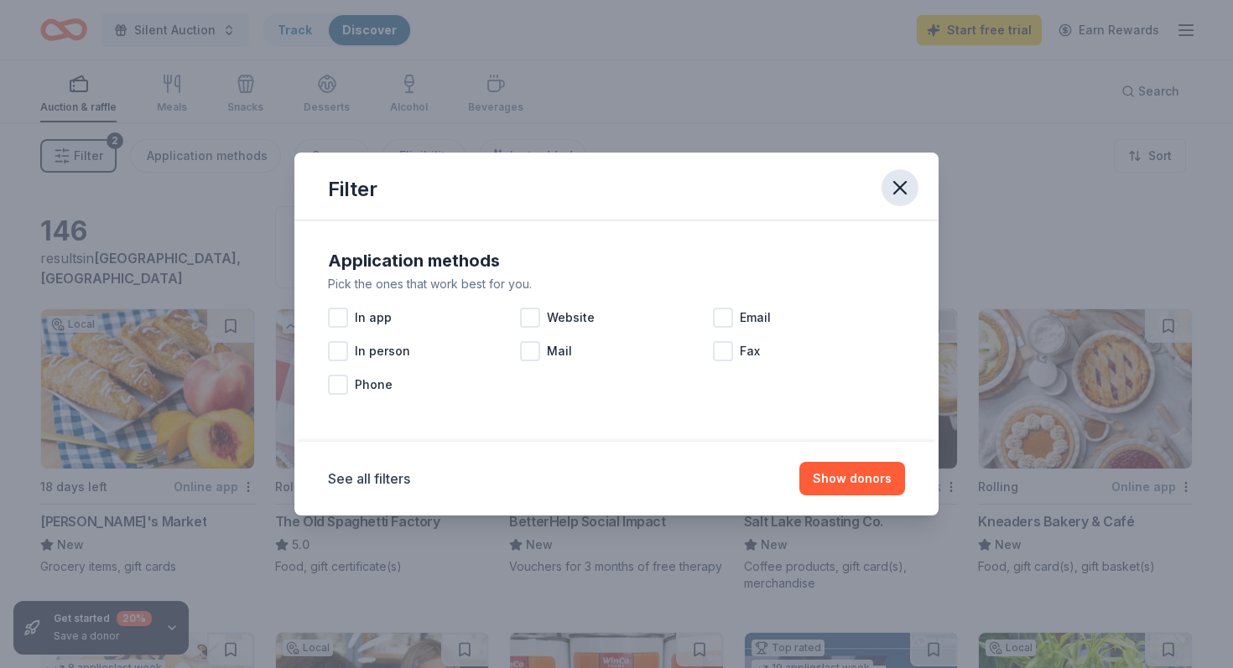
click at [894, 194] on icon "button" at bounding box center [900, 188] width 12 height 12
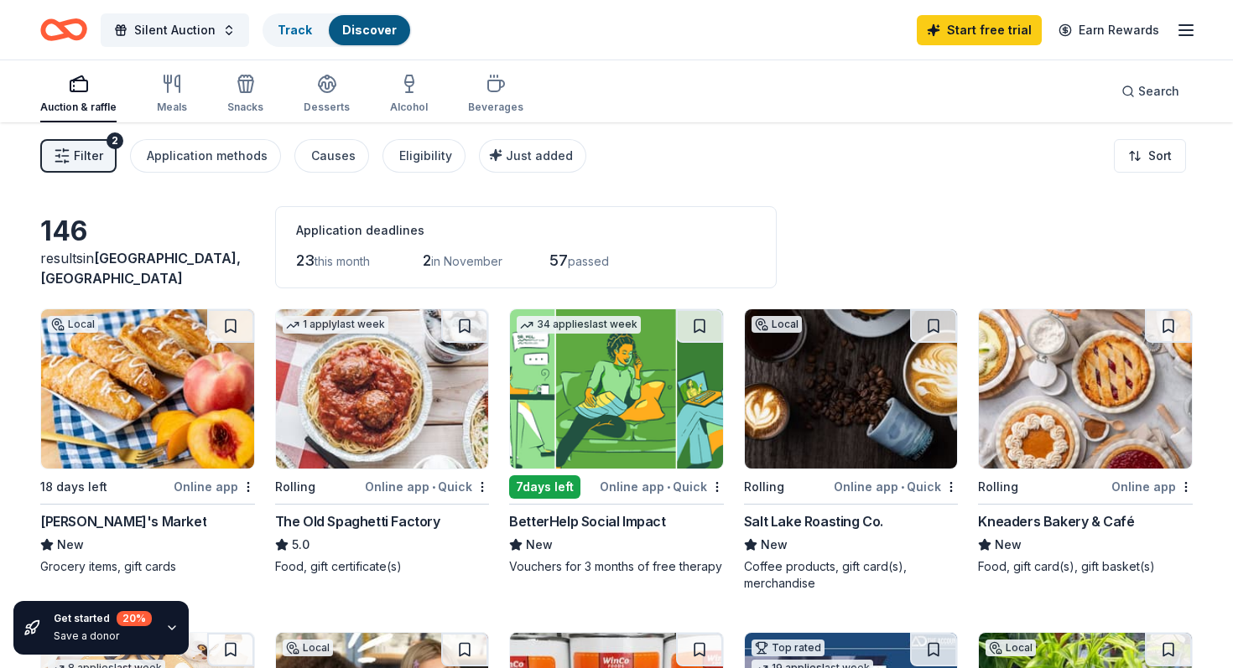
click at [62, 147] on button "Filter 2" at bounding box center [78, 156] width 76 height 34
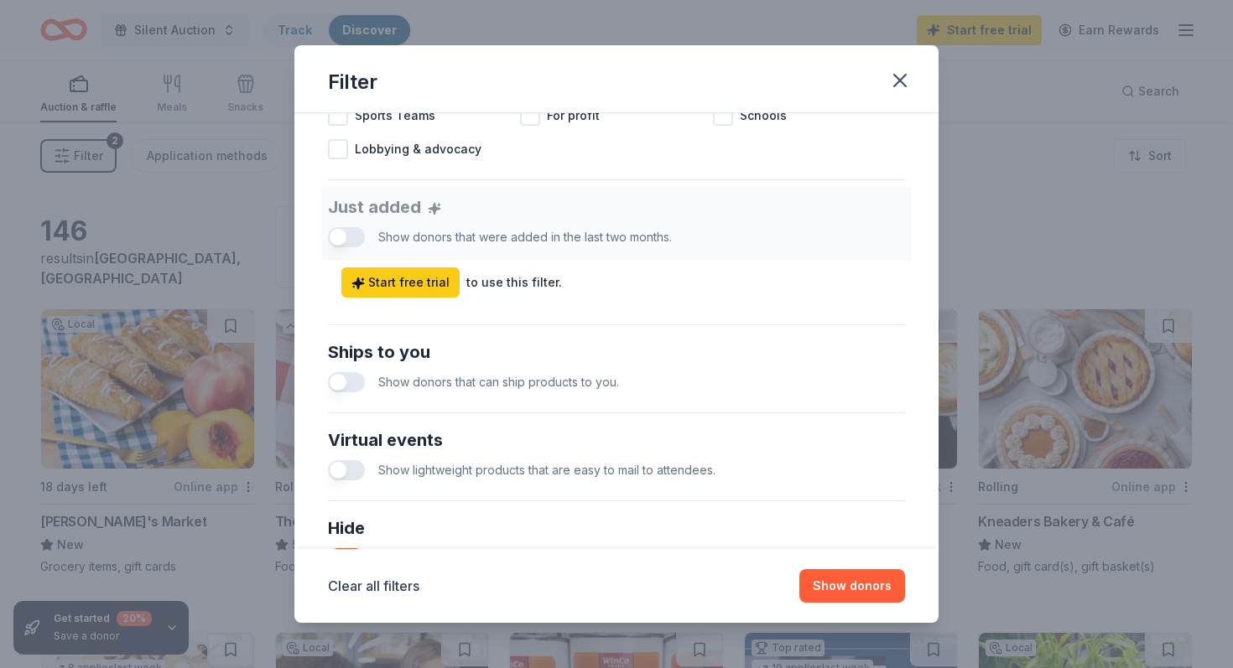
scroll to position [611, 0]
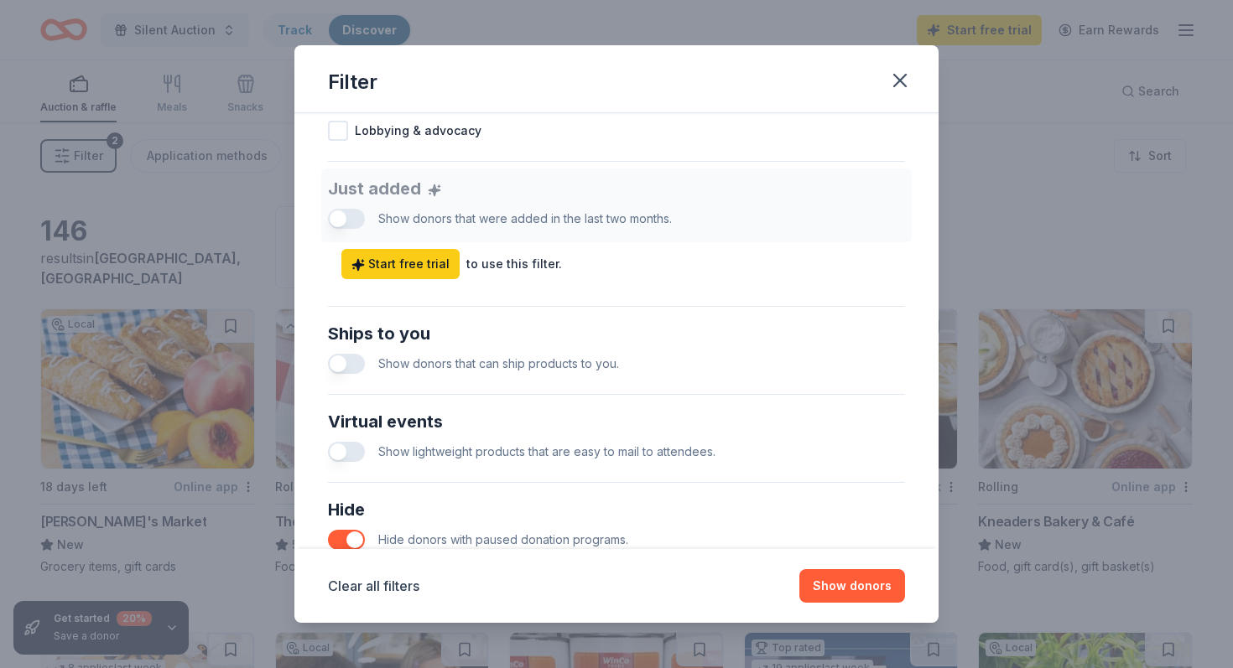
click at [915, 164] on div "Filter Causes Find donors that support causes like yours. Animals Art & Culture…" at bounding box center [616, 334] width 1233 height 668
